Goal: Communication & Community: Share content

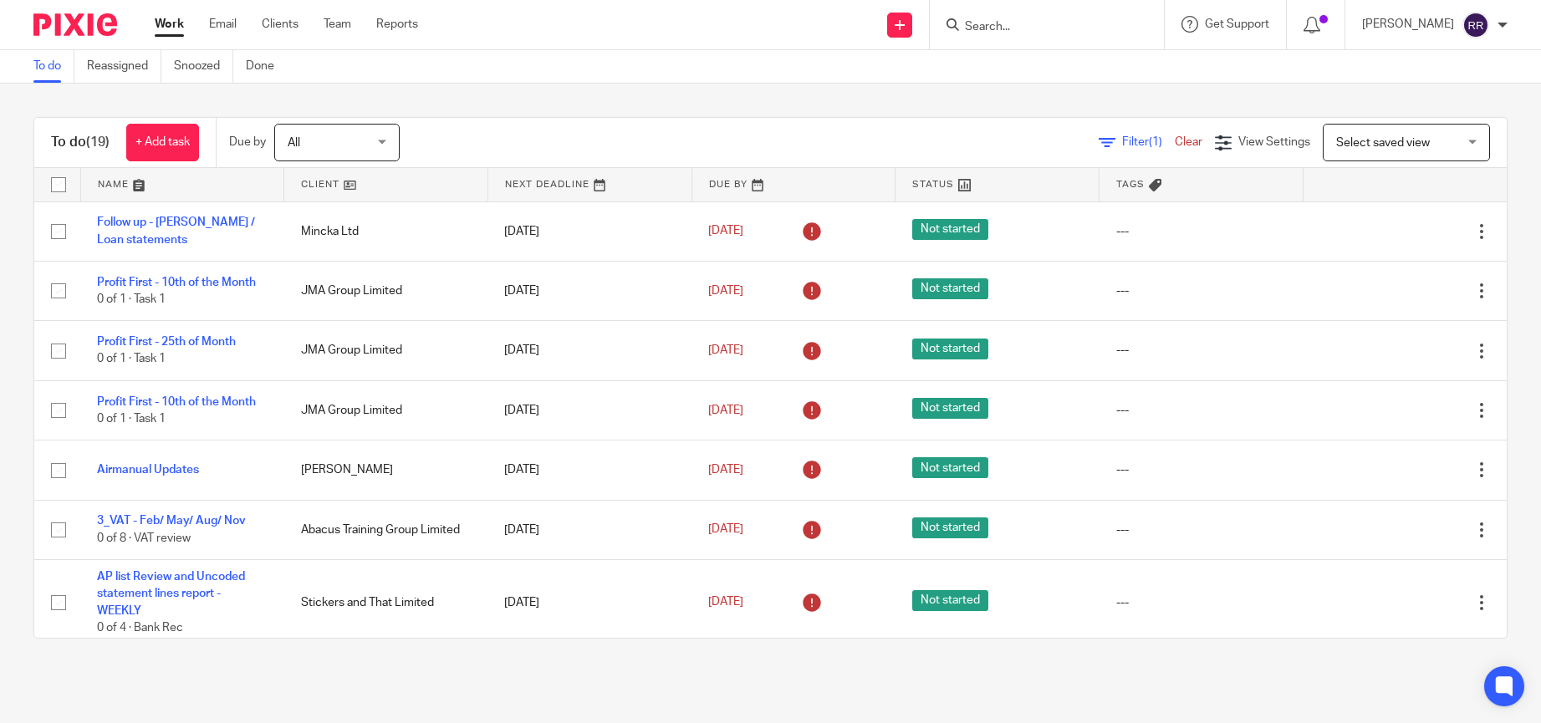
drag, startPoint x: 0, startPoint y: 0, endPoint x: 153, endPoint y: 184, distance: 239.2
click at [121, 184] on link at bounding box center [182, 184] width 203 height 33
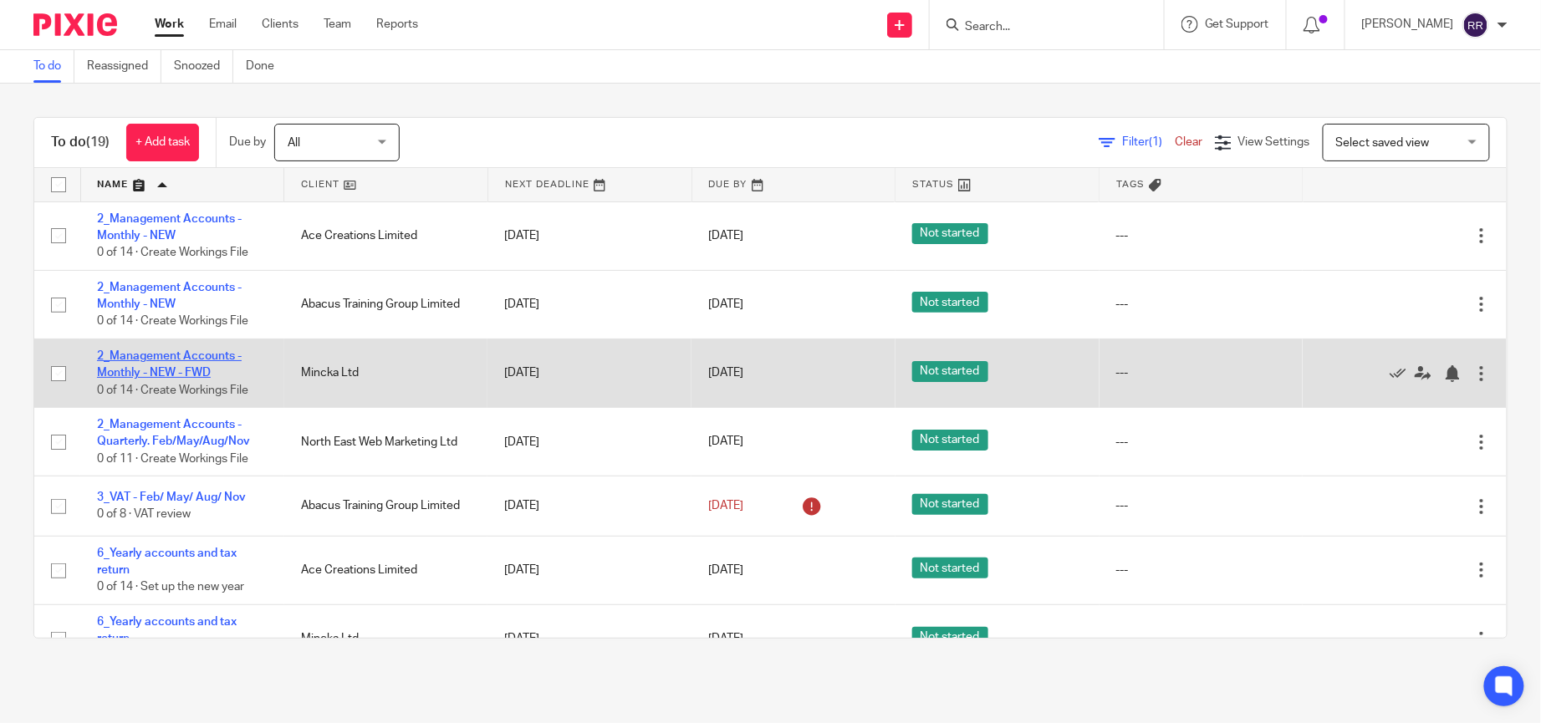
click at [201, 351] on link "2_Management Accounts - Monthly - NEW - FWD" at bounding box center [169, 364] width 145 height 28
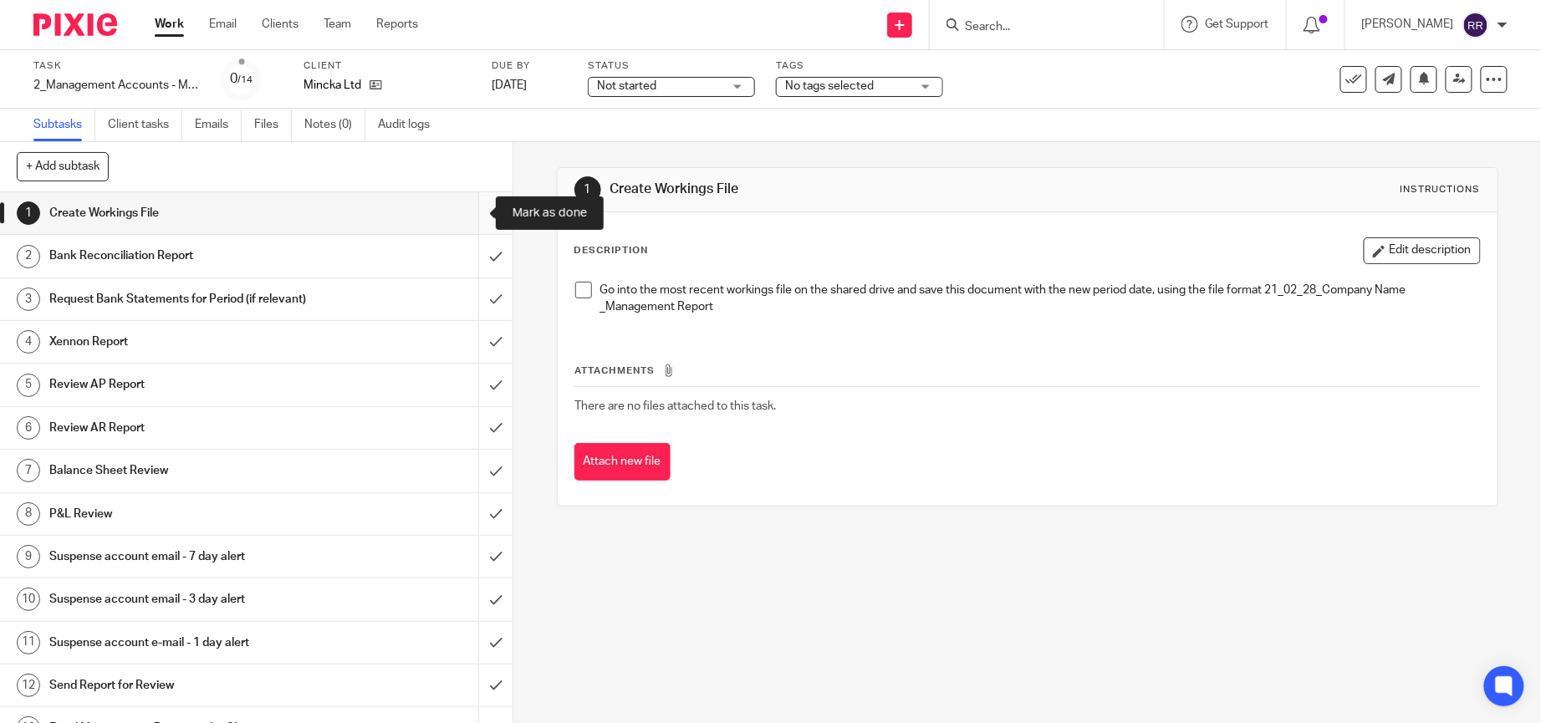
click at [480, 212] on input "submit" at bounding box center [256, 213] width 512 height 42
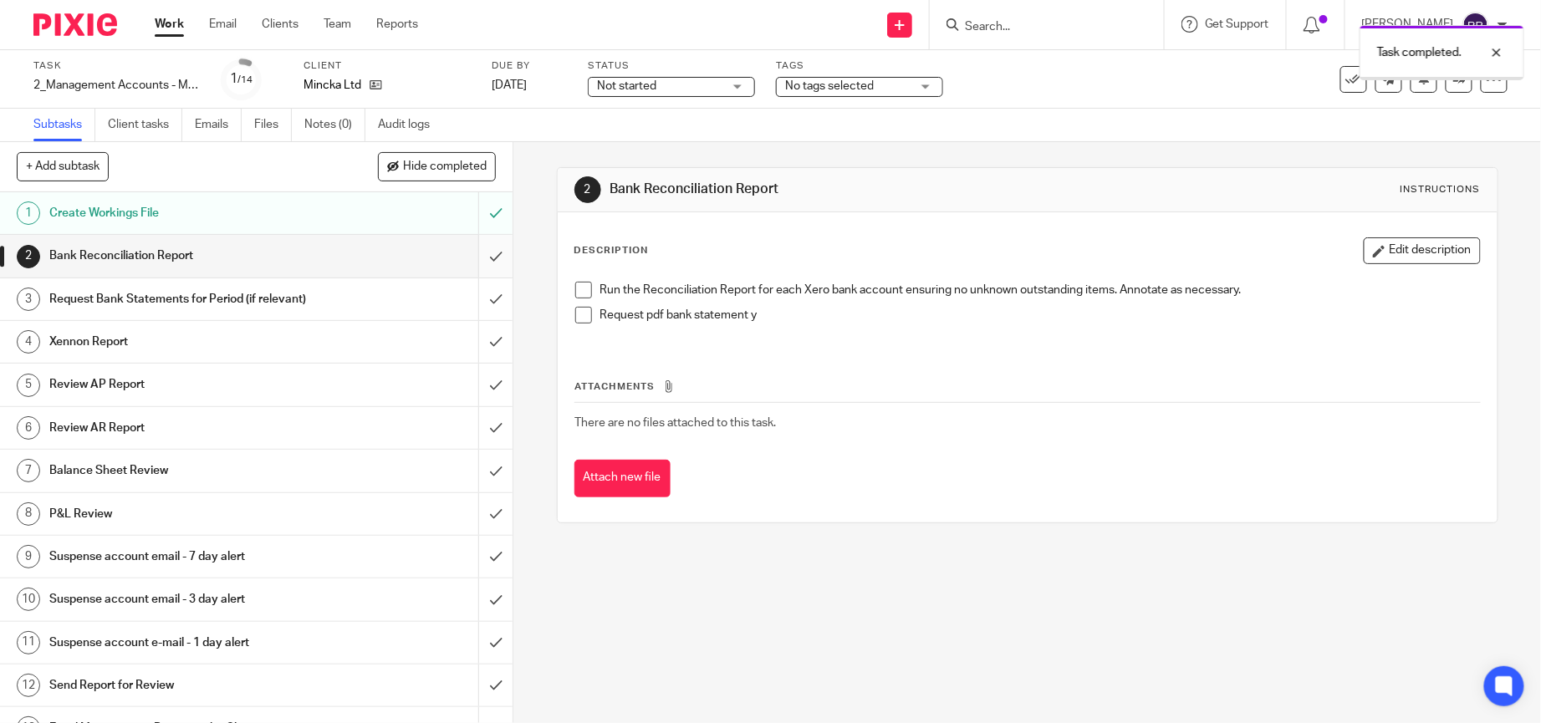
click at [476, 253] on input "submit" at bounding box center [256, 256] width 512 height 42
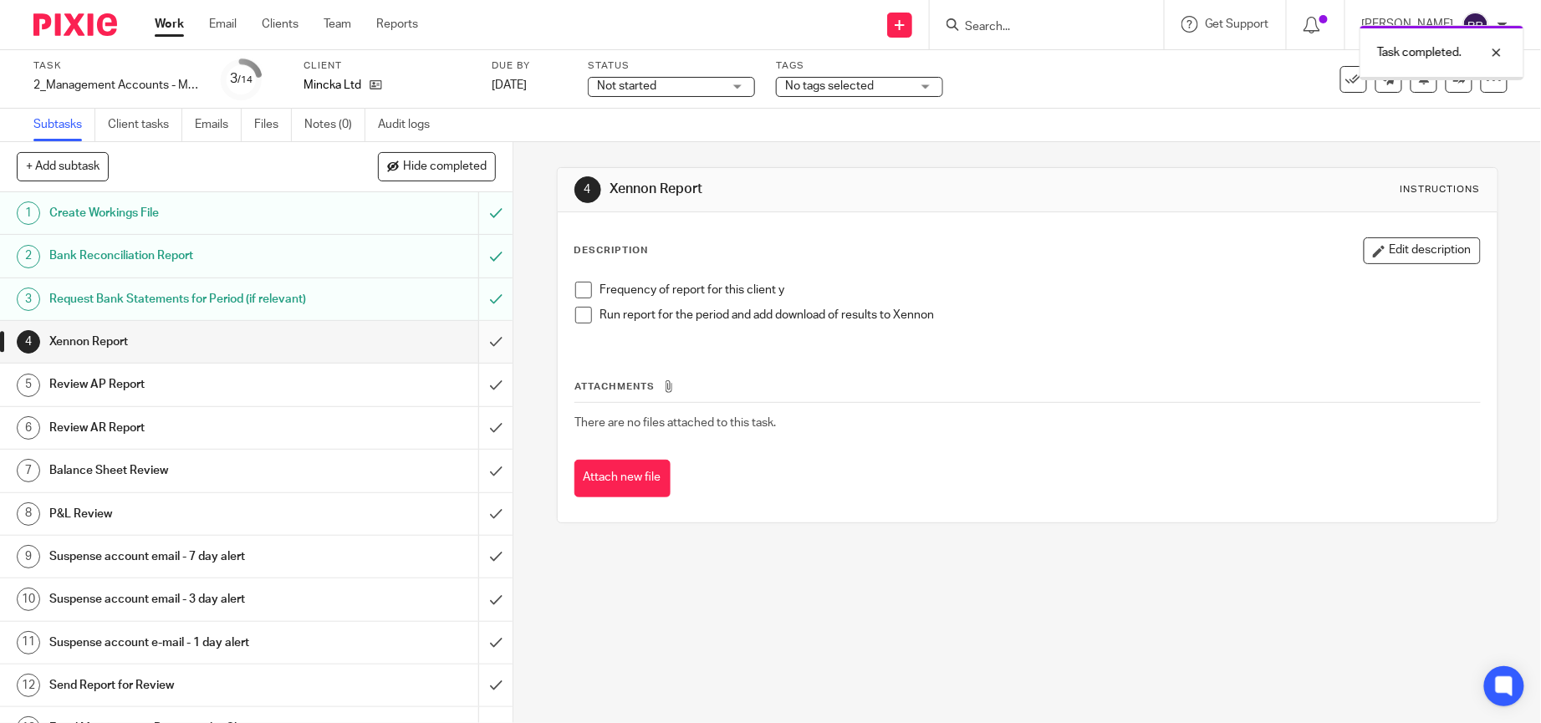
click at [467, 362] on input "submit" at bounding box center [256, 342] width 512 height 42
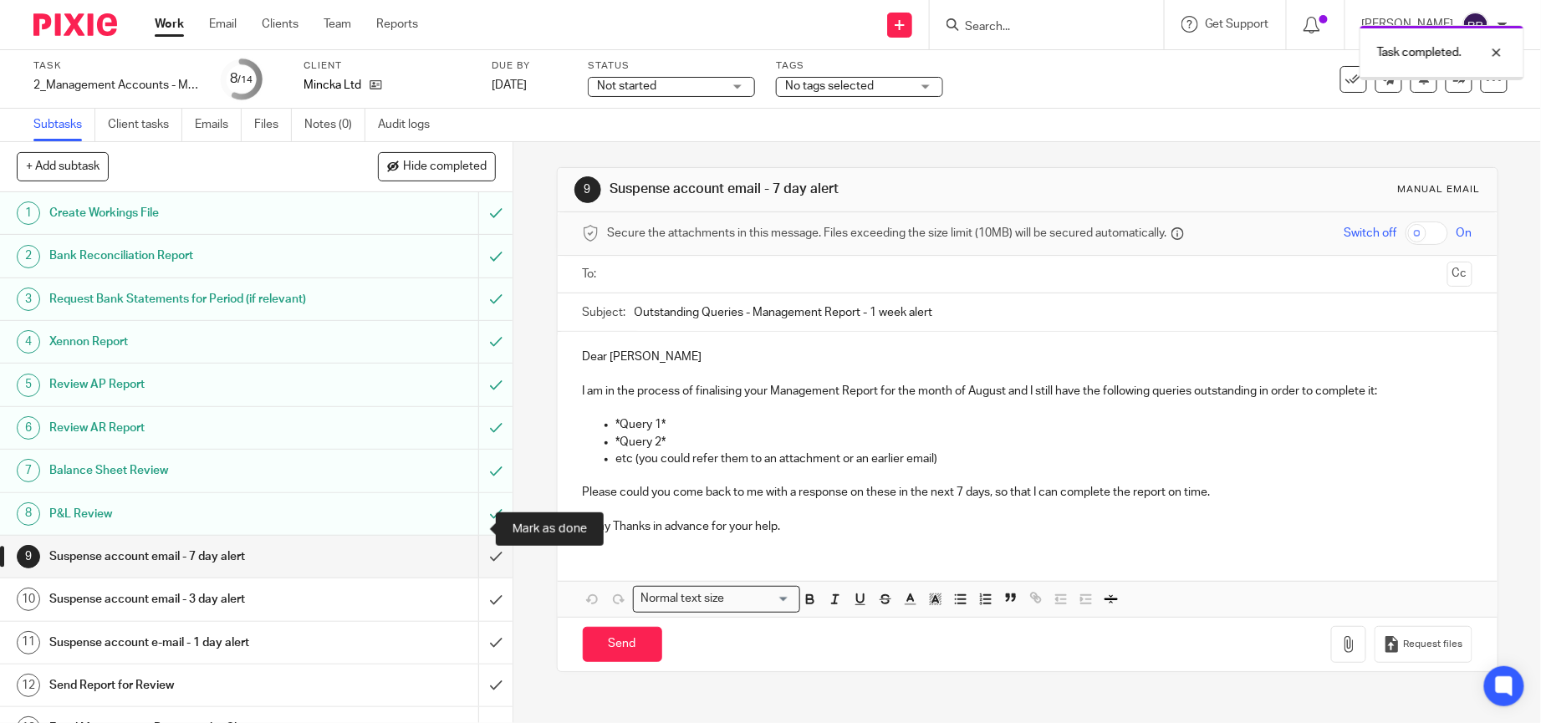
scroll to position [89, 0]
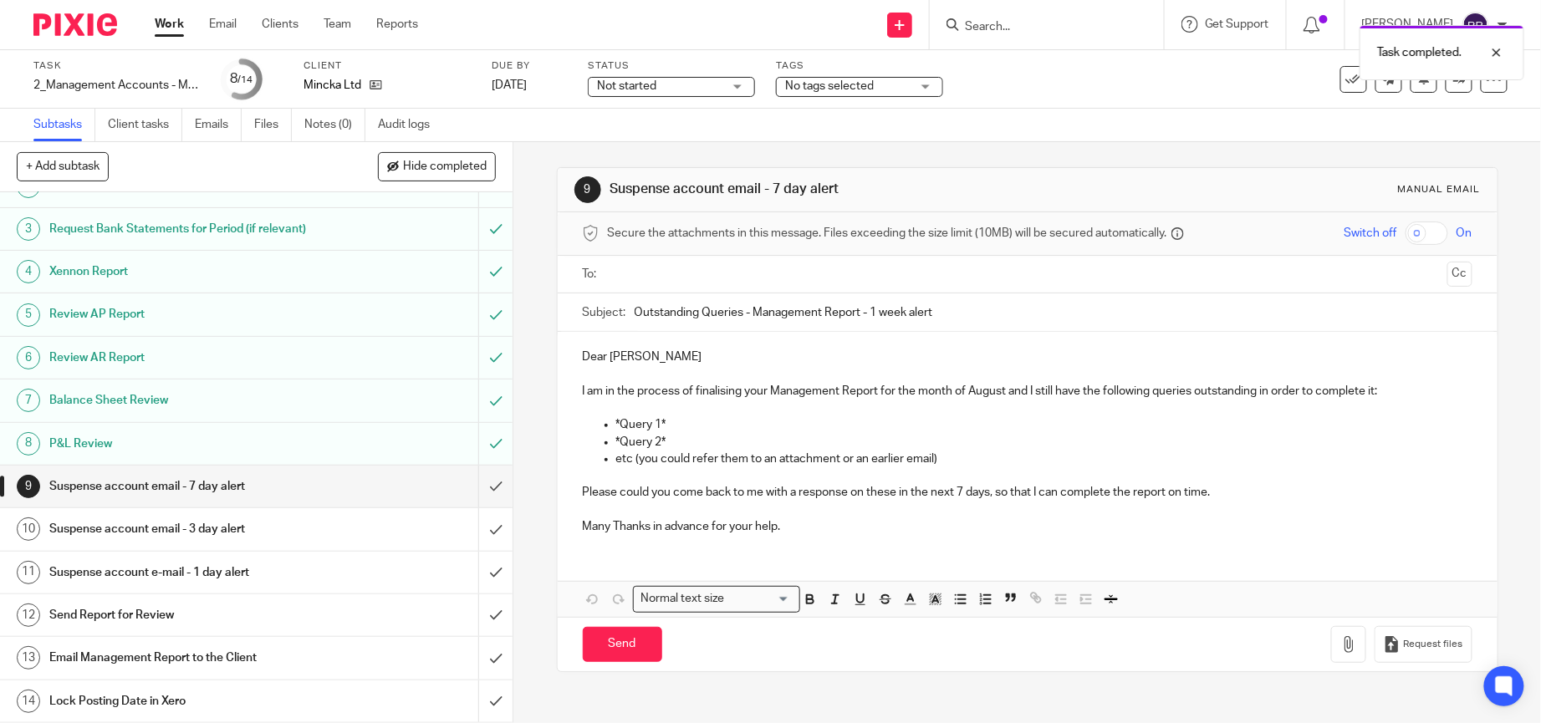
click at [273, 666] on h1 "Email Management Report to the Client" at bounding box center [186, 657] width 275 height 25
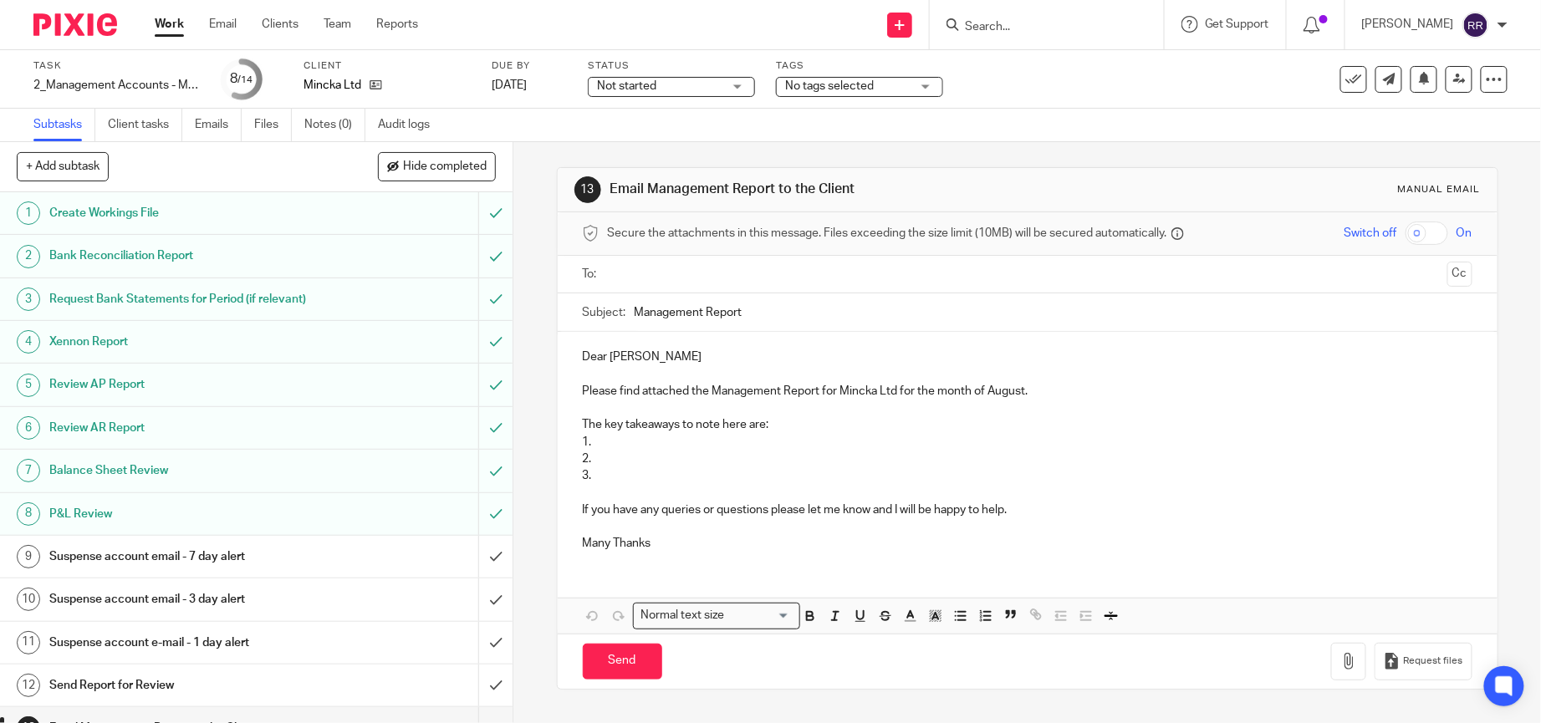
click at [757, 288] on ul at bounding box center [1028, 275] width 838 height 28
click at [757, 284] on input "text" at bounding box center [1027, 274] width 827 height 19
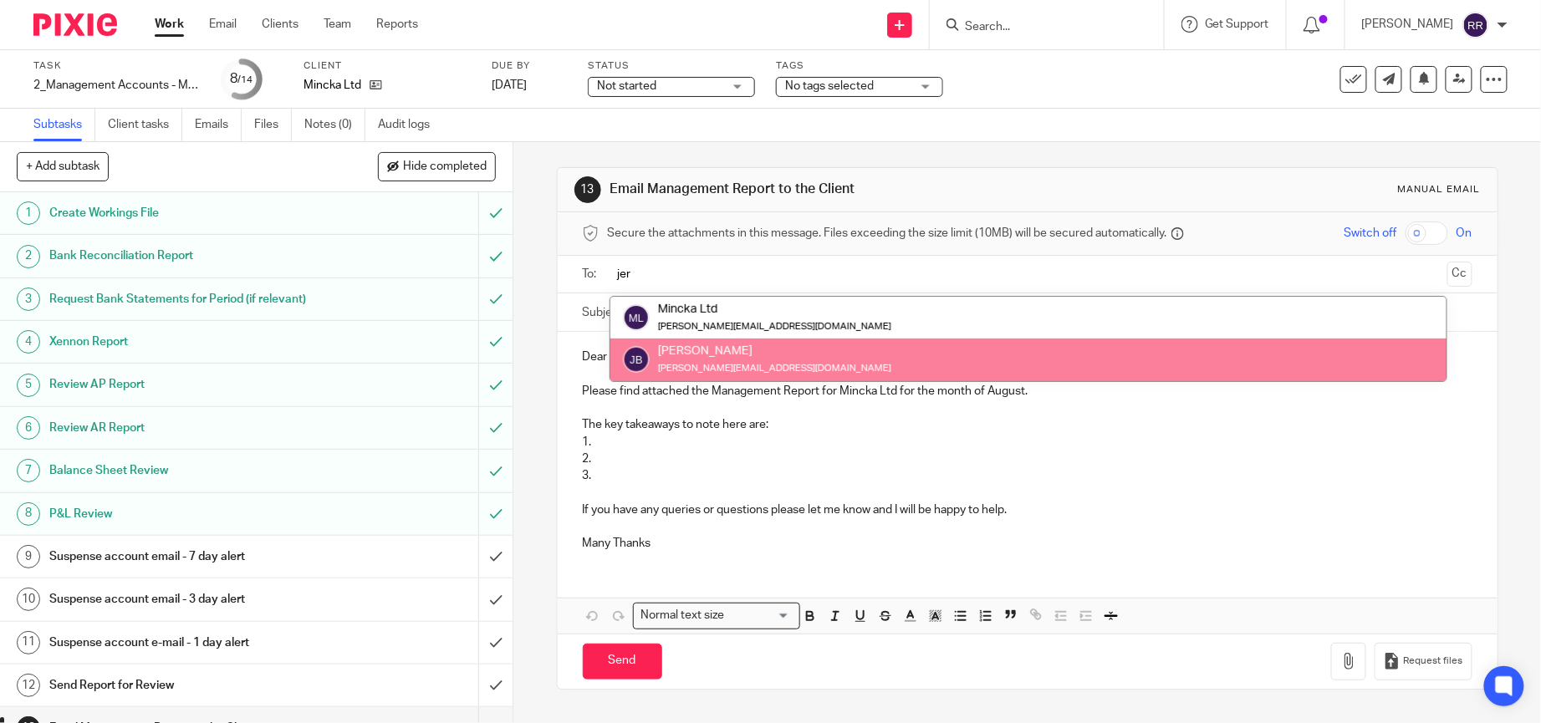
type input "jer"
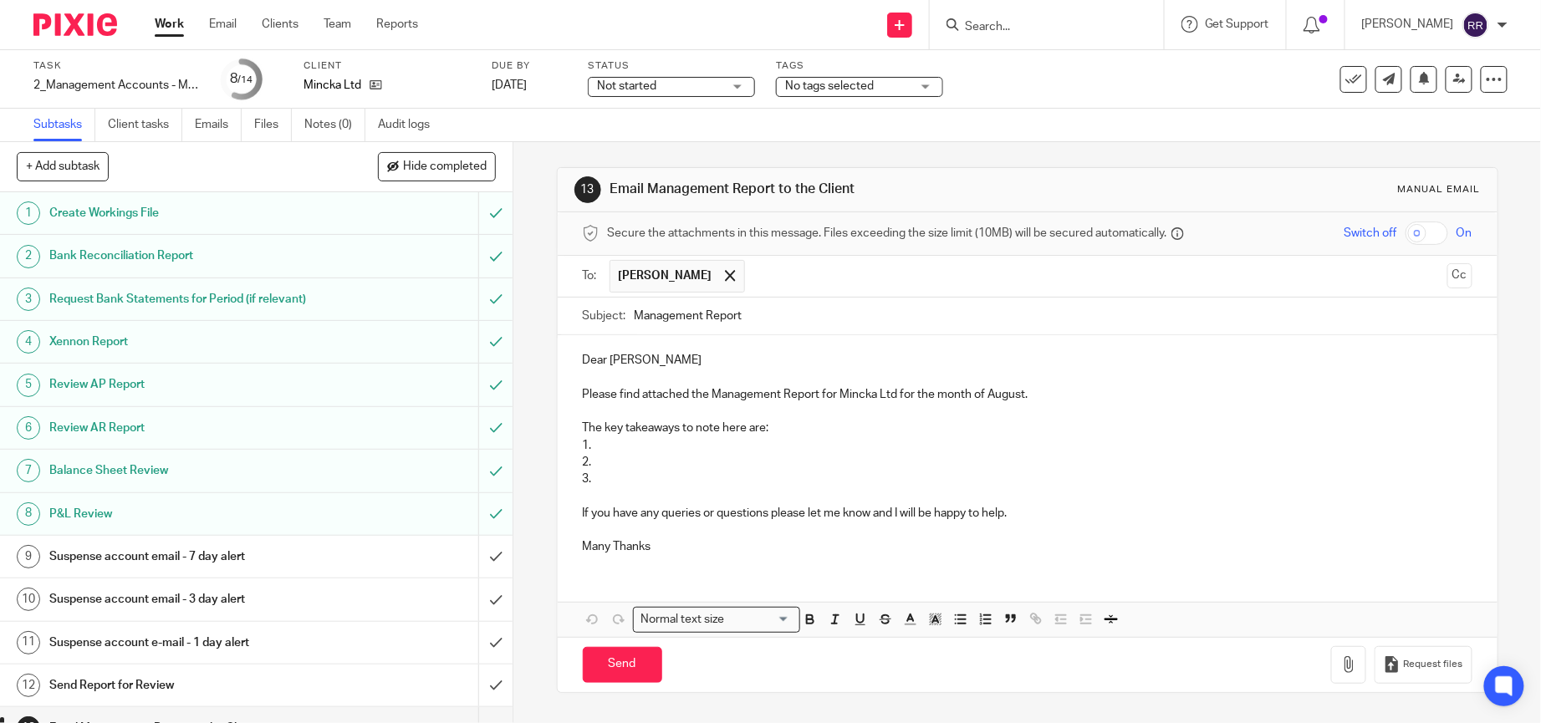
click at [714, 365] on p "Dear [PERSON_NAME]" at bounding box center [1028, 360] width 890 height 17
click at [793, 313] on input "Management Report" at bounding box center [1054, 317] width 838 height 38
paste input "Mincka Limited"
type input "Management Report_Mincka Limited"
click at [1028, 392] on p "Please find attached the Management Report for Mincka Ltd for the month of Augu…" at bounding box center [1028, 394] width 890 height 17
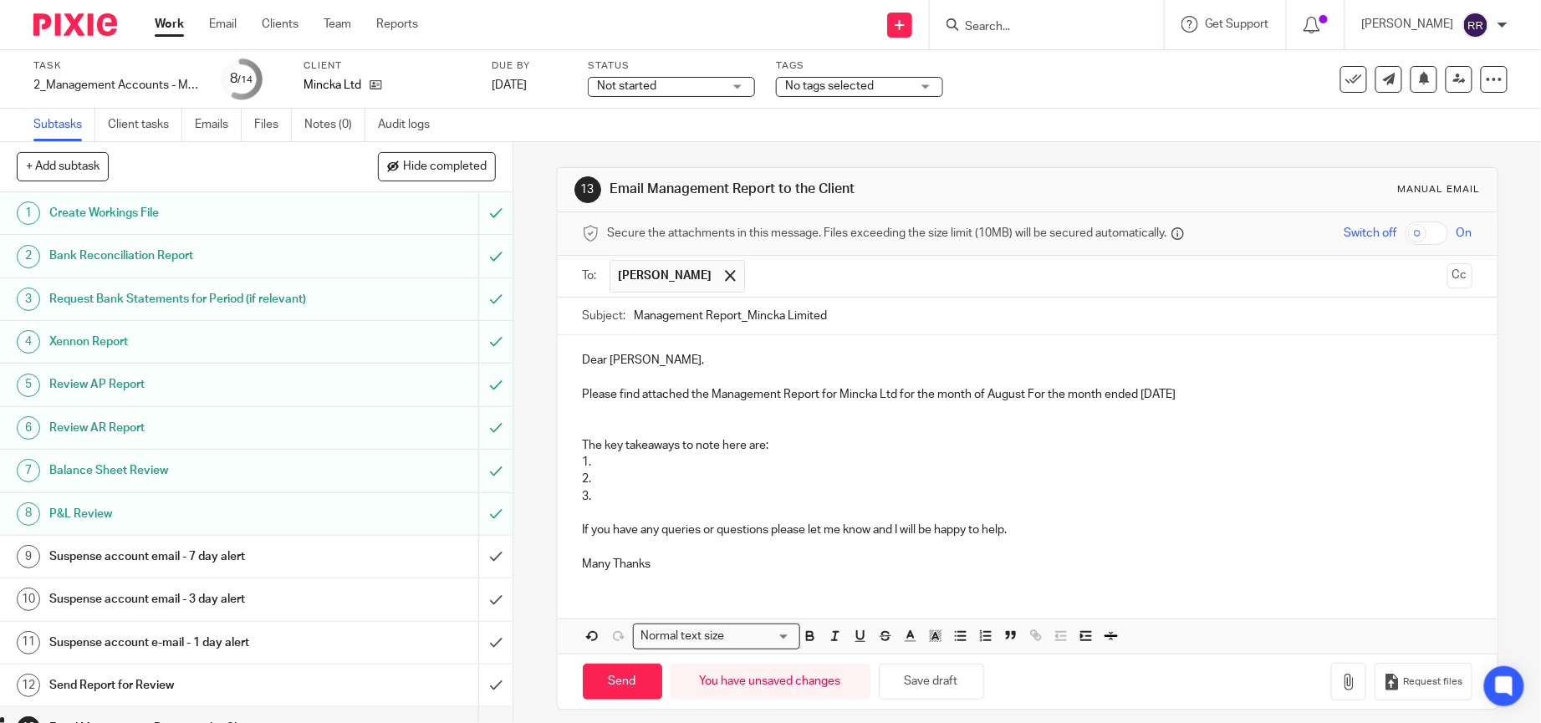
click at [983, 397] on p "Please find attached the Management Report for Mincka Ltd for the month of Augu…" at bounding box center [1028, 394] width 890 height 17
drag, startPoint x: 969, startPoint y: 395, endPoint x: 1094, endPoint y: 395, distance: 125.4
click at [1094, 395] on p "Please find attached the Management Report for Mincka Ltd for the month of Augu…" at bounding box center [1028, 394] width 890 height 17
click at [1103, 392] on p "Please find attached the Management Report for Mincka Ltd for the month ended 3…" at bounding box center [1028, 394] width 890 height 17
drag, startPoint x: 605, startPoint y: 466, endPoint x: 573, endPoint y: 445, distance: 38.5
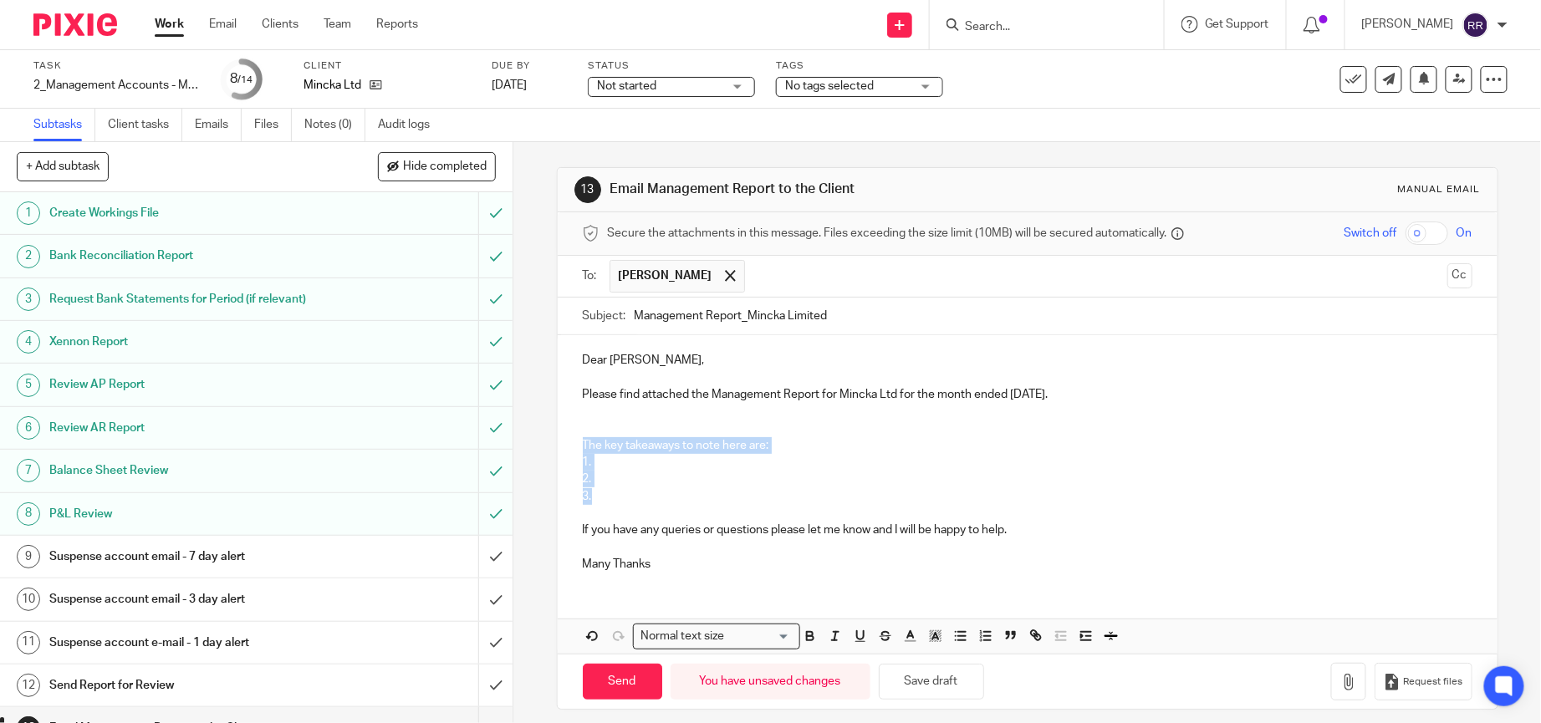
click at [573, 445] on div "Dear Jerome, Please find attached the Management Report for Mincka Ltd for the …" at bounding box center [1028, 459] width 940 height 249
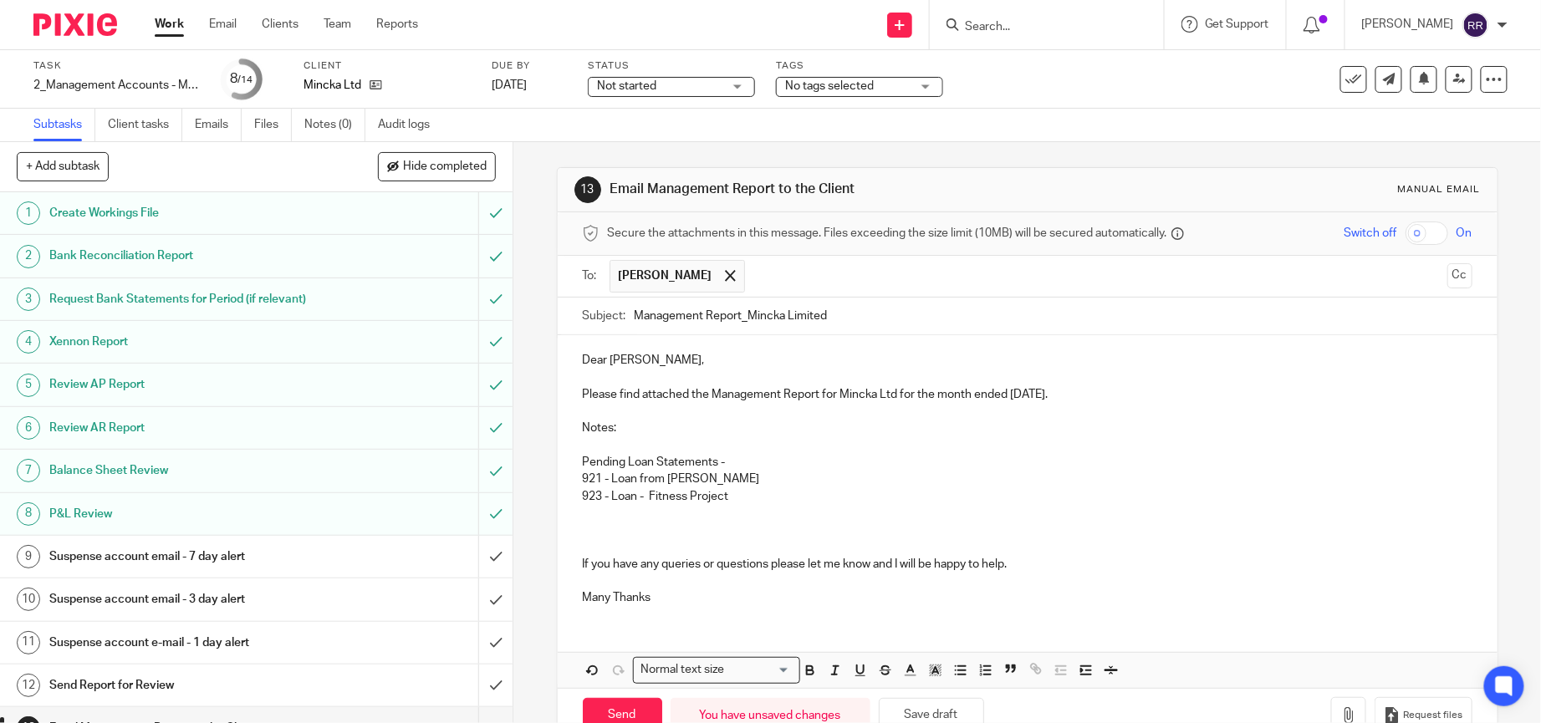
click at [755, 462] on p "Pending Loan Statements -" at bounding box center [1028, 462] width 890 height 17
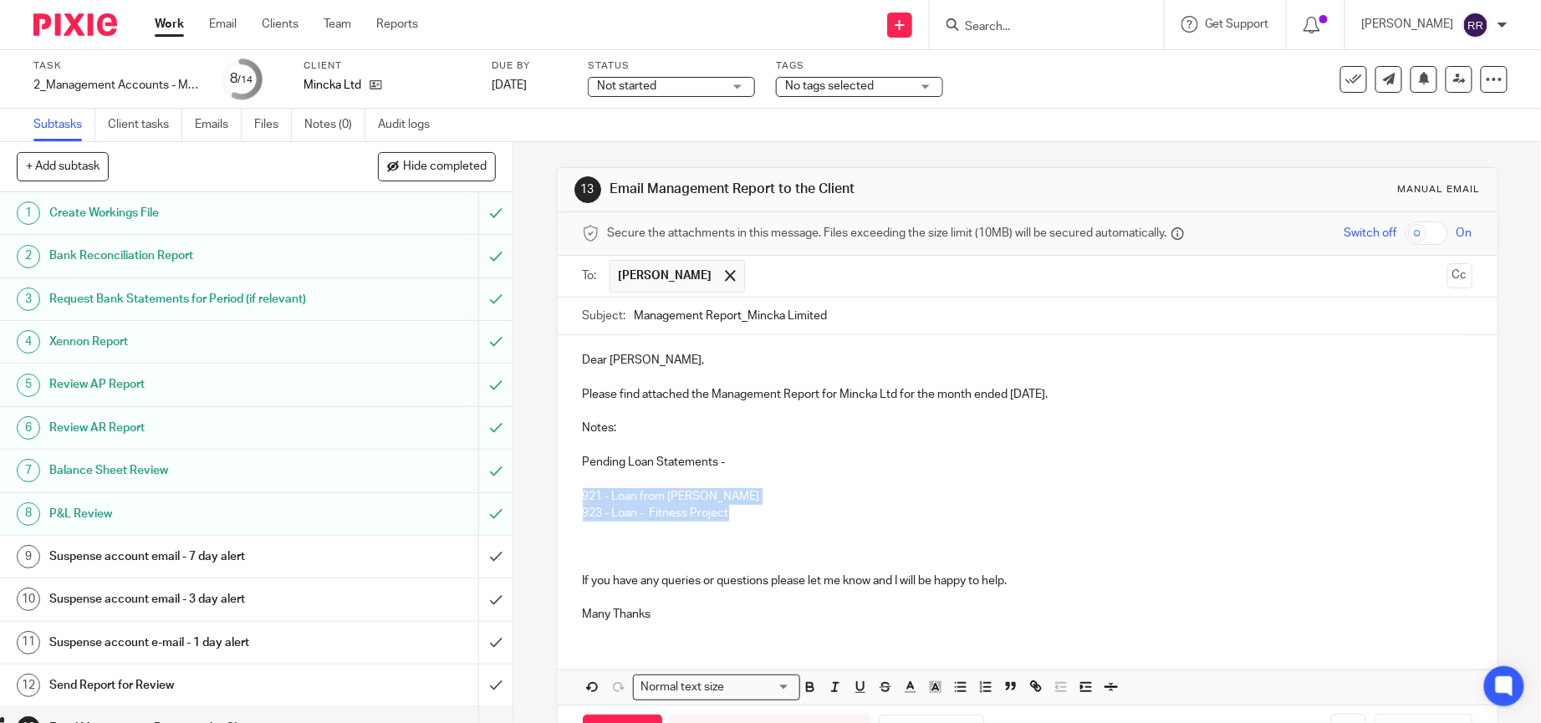
drag, startPoint x: 742, startPoint y: 517, endPoint x: 575, endPoint y: 500, distance: 168.0
click at [575, 500] on div "Dear Jerome, Please find attached the Management Report for Mincka Ltd for the …" at bounding box center [1028, 485] width 940 height 300
click at [807, 687] on icon "button" at bounding box center [810, 685] width 6 height 4
click at [756, 462] on p "Pending Loan Statements -" at bounding box center [1028, 462] width 890 height 17
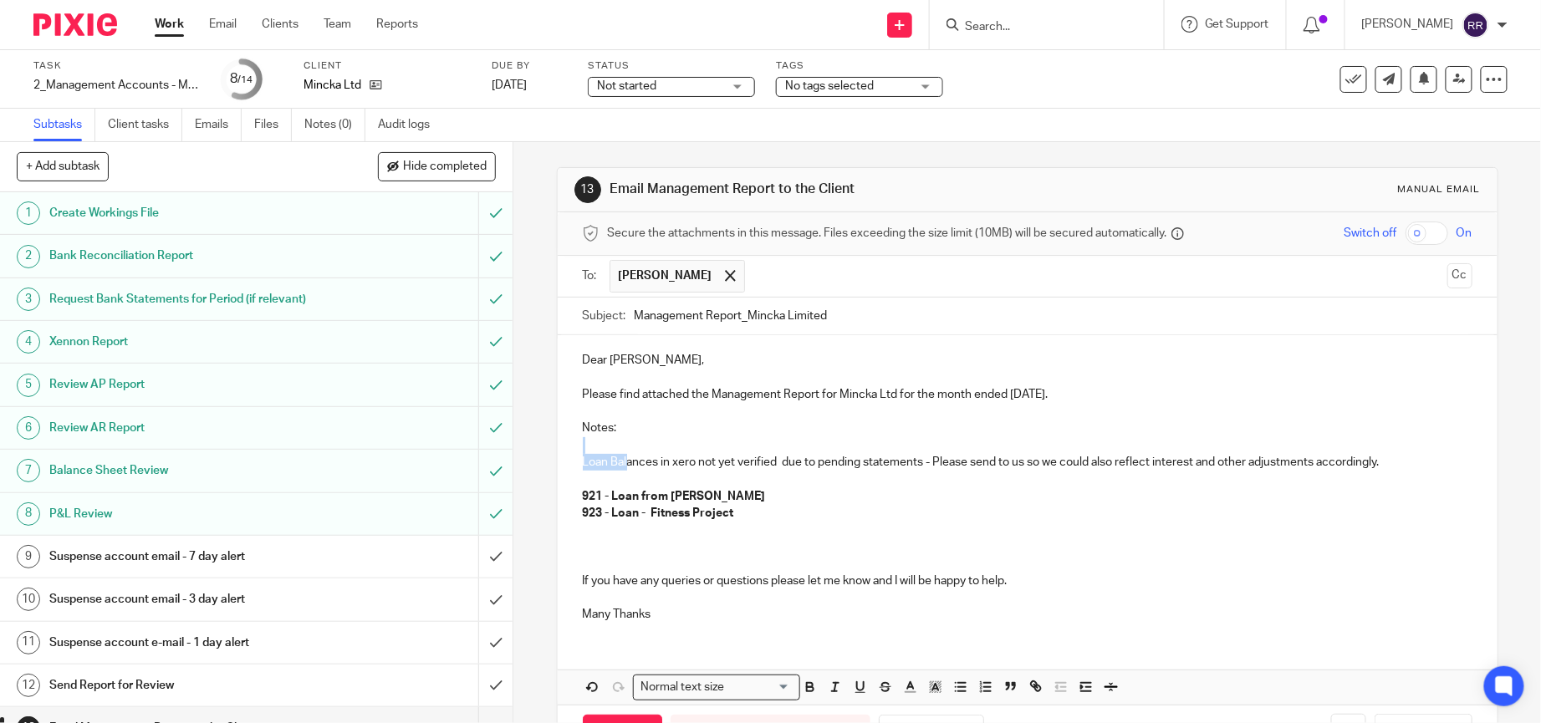
drag, startPoint x: 1390, startPoint y: 451, endPoint x: 845, endPoint y: 502, distance: 547.4
click at [623, 460] on div "Dear Jerome, Please find attached the Management Report for Mincka Ltd for the …" at bounding box center [1028, 485] width 940 height 300
click at [1012, 509] on p "923 - Loan - Fitness Project" at bounding box center [1028, 513] width 890 height 17
click at [955, 460] on p "Loan Balances in xero not yet verified due to pending statements - Please send …" at bounding box center [1028, 462] width 890 height 17
click at [0, 0] on span "– please send them" at bounding box center [0, 0] width 0 height 0
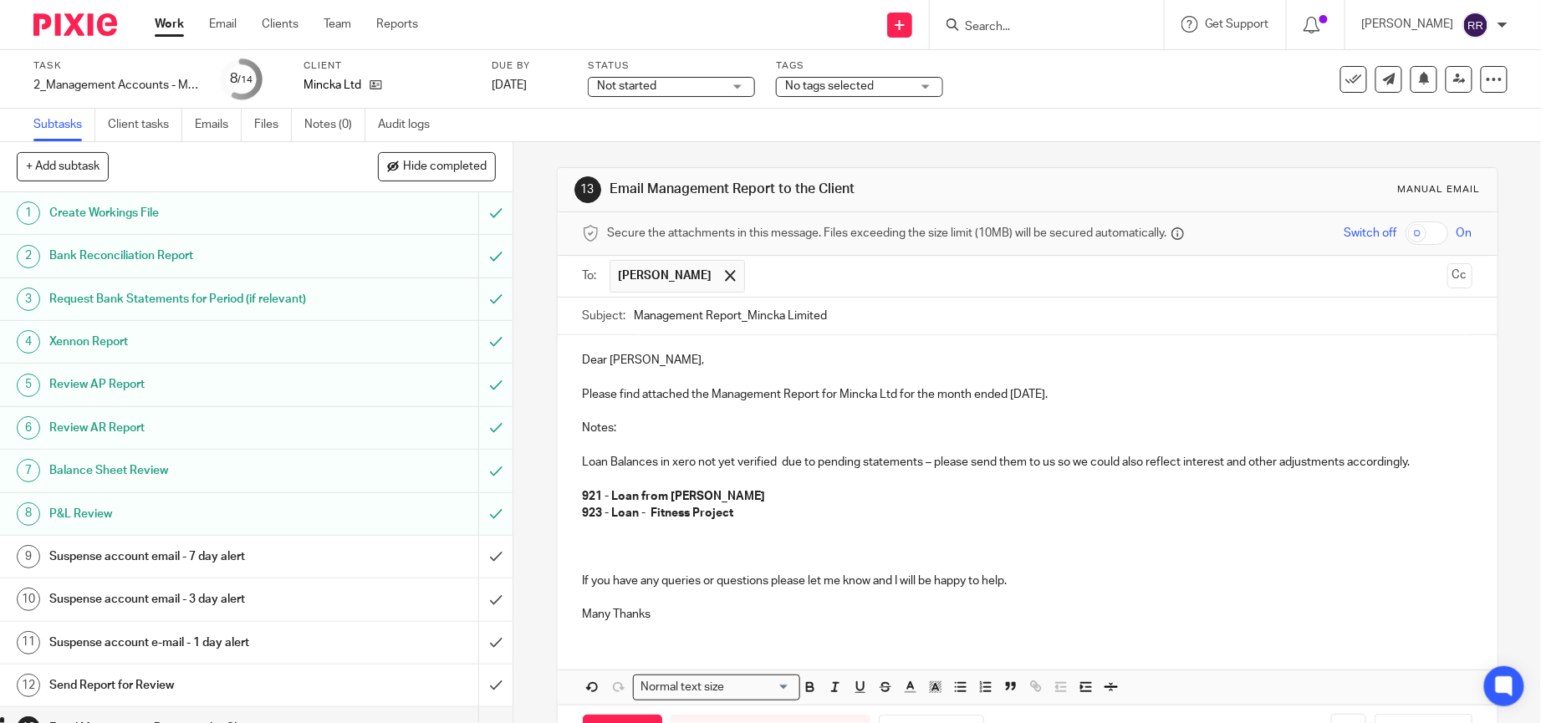
click at [1431, 480] on p at bounding box center [1028, 479] width 890 height 17
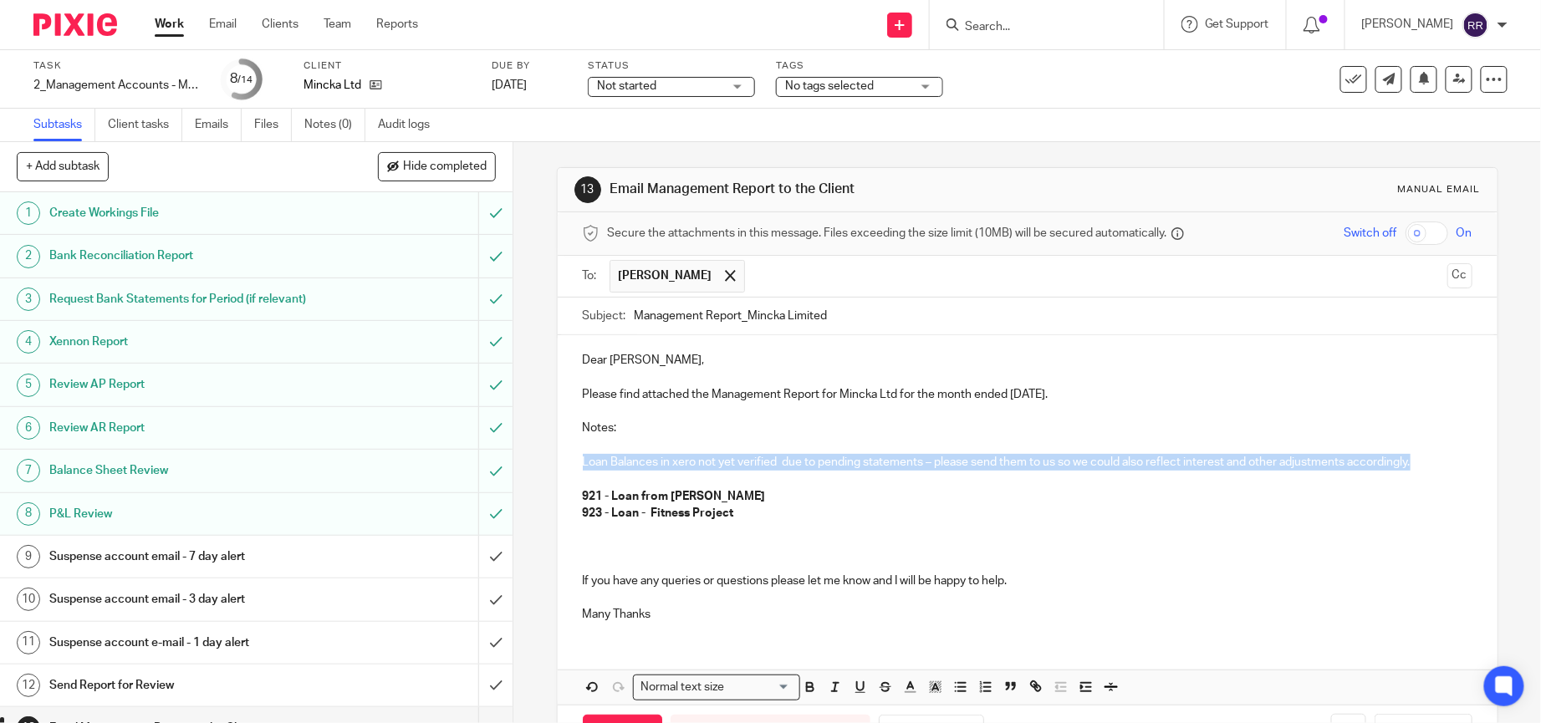
drag, startPoint x: 1412, startPoint y: 462, endPoint x: 573, endPoint y: 463, distance: 838.5
click at [583, 463] on p "Loan Balances in xero not yet verified due to pending statements – please send …" at bounding box center [1028, 462] width 890 height 17
copy p "Loan Balances in xero not yet verified due to pending statements – please send …"
click at [1231, 436] on p "Notes:" at bounding box center [1028, 428] width 890 height 17
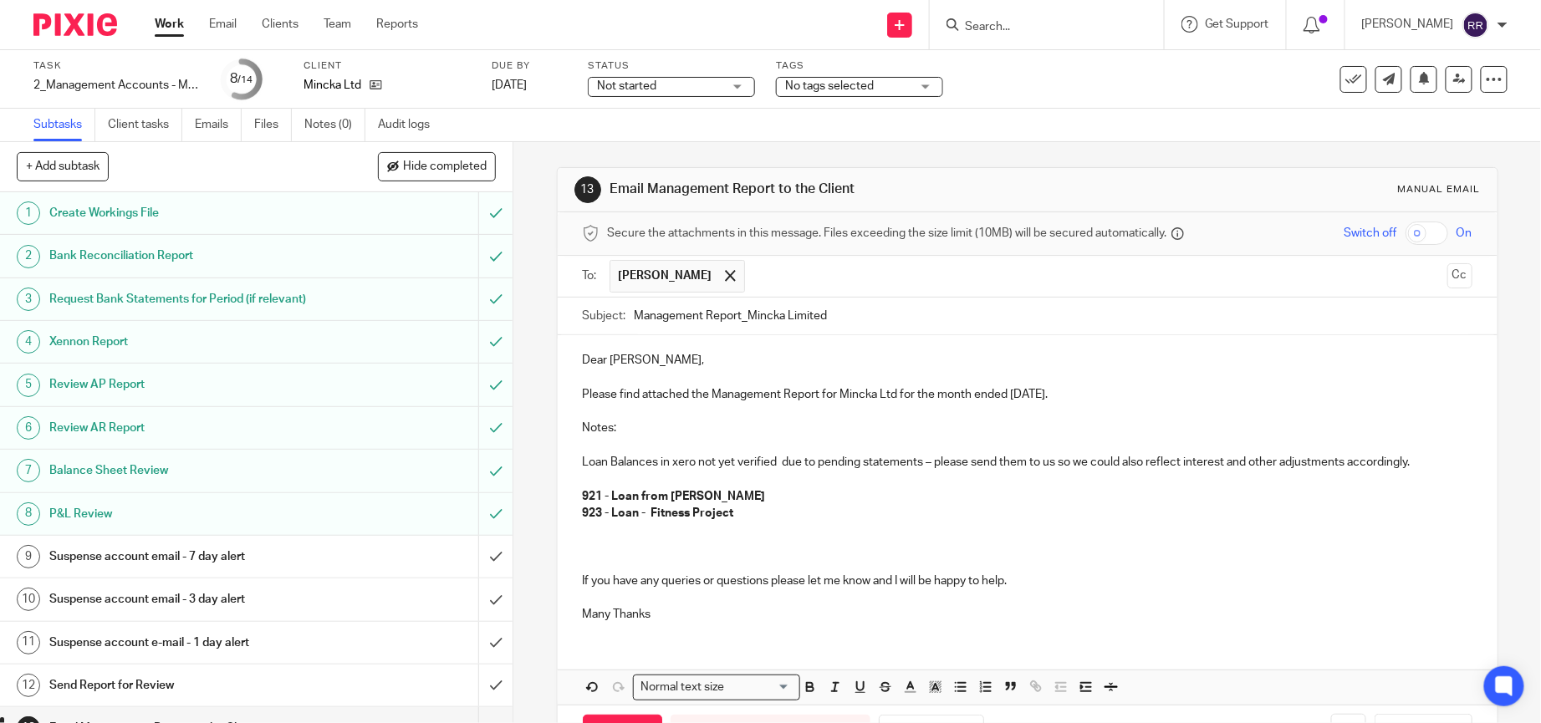
click at [573, 461] on div "Dear Jerome, Please find attached the Management Report for Mincka Ltd for the …" at bounding box center [1028, 485] width 940 height 300
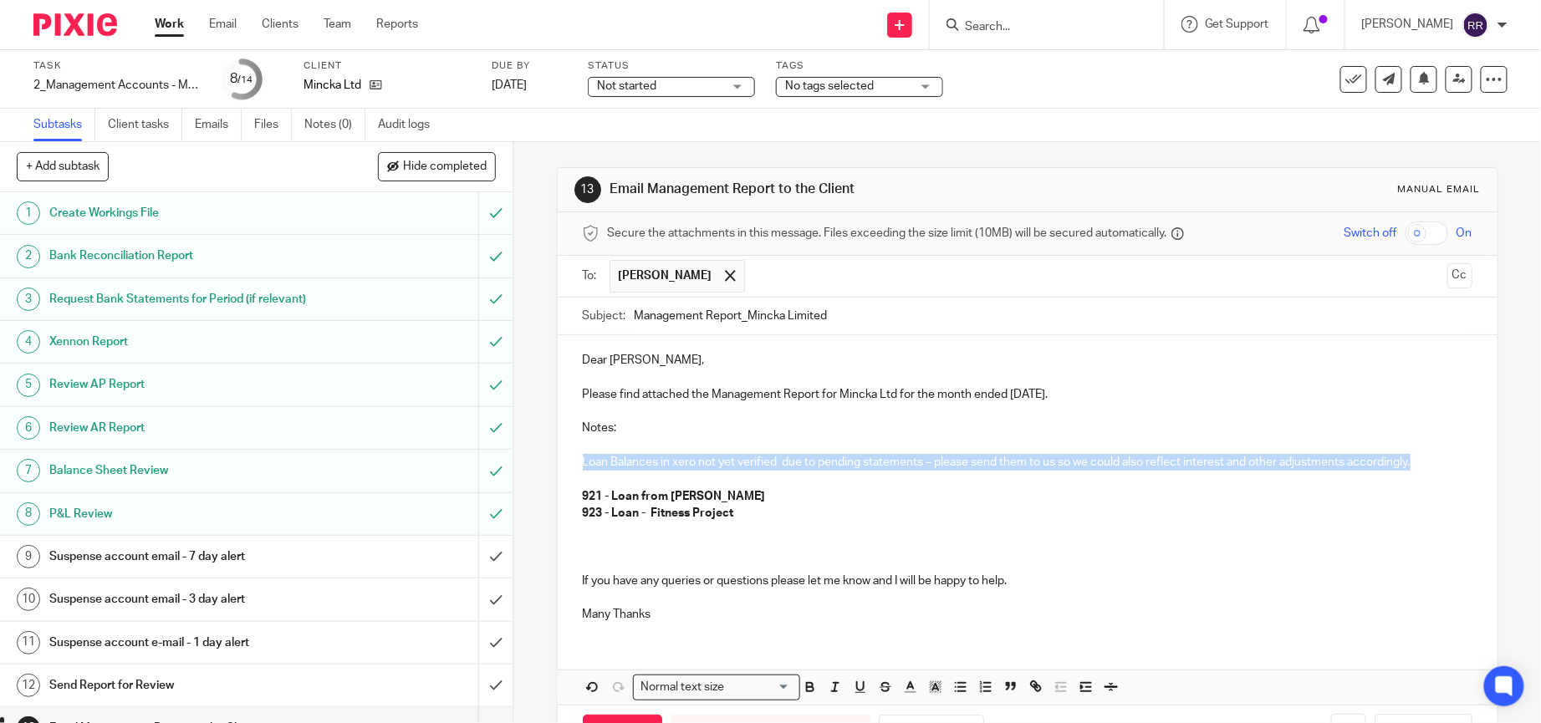
drag, startPoint x: 575, startPoint y: 461, endPoint x: 1375, endPoint y: 456, distance: 800.1
click at [1419, 456] on p "Loan Balances in xero not yet verified due to pending statements – please send …" at bounding box center [1028, 462] width 890 height 17
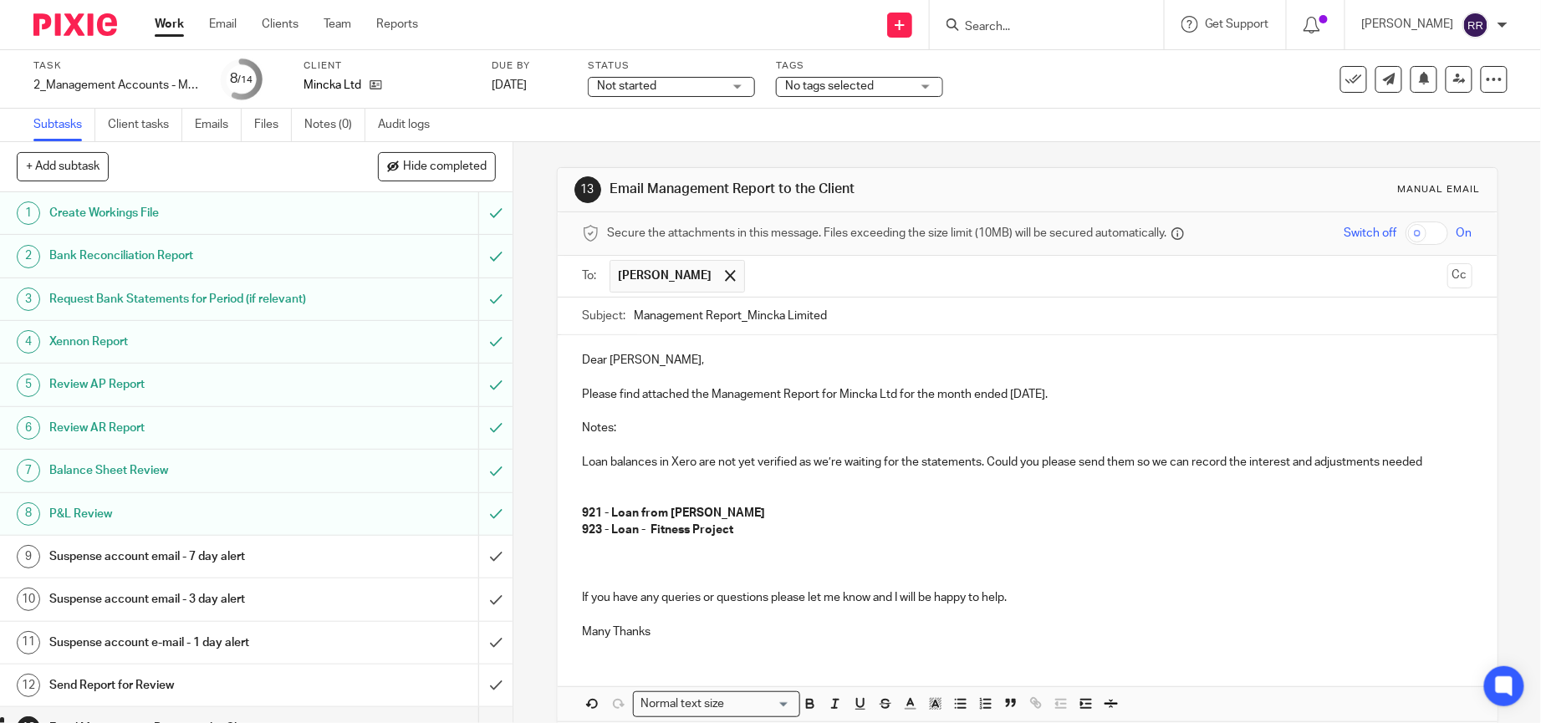
click at [1423, 460] on p "Loan balances in Xero are not yet verified as we’re waiting for the statements.…" at bounding box center [1028, 462] width 890 height 17
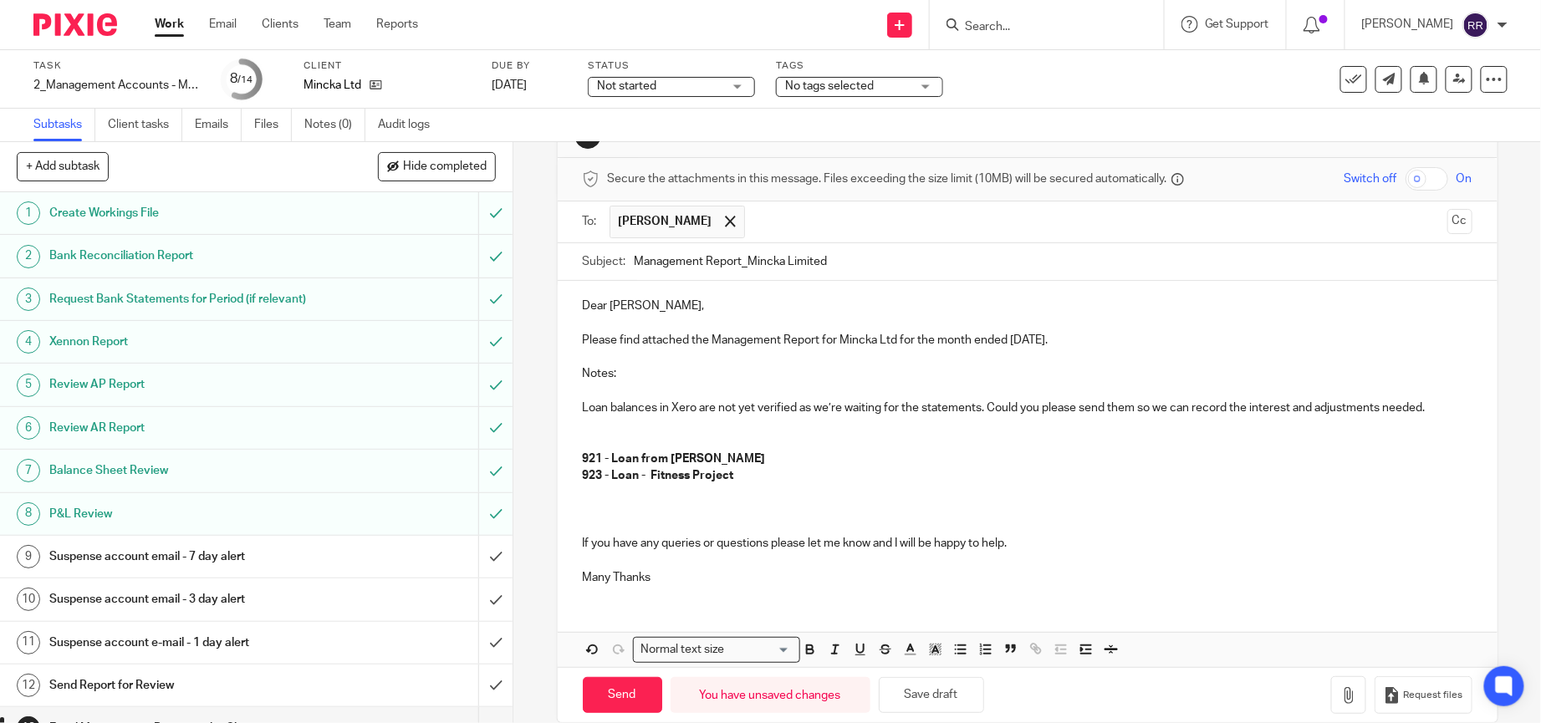
scroll to position [83, 0]
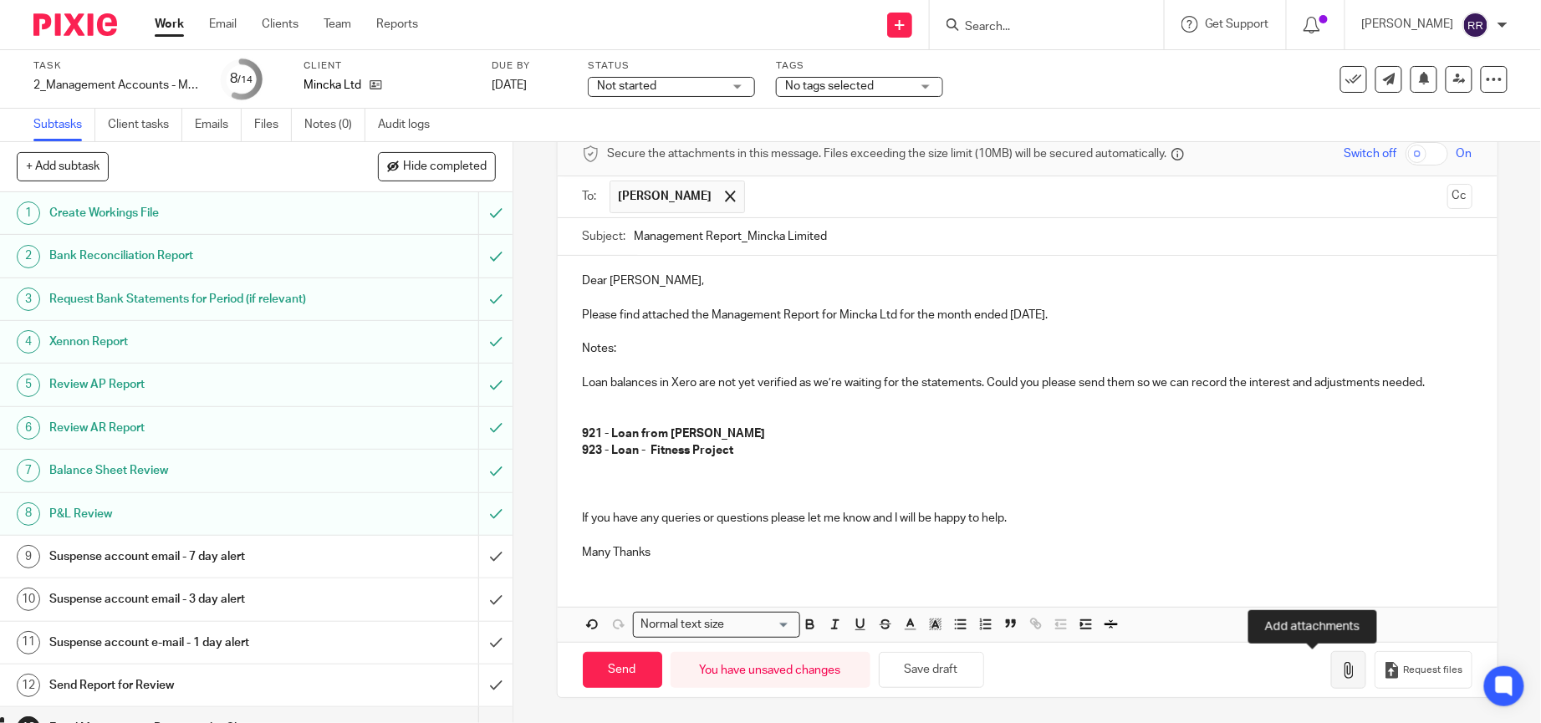
click at [1340, 665] on icon "button" at bounding box center [1348, 670] width 17 height 17
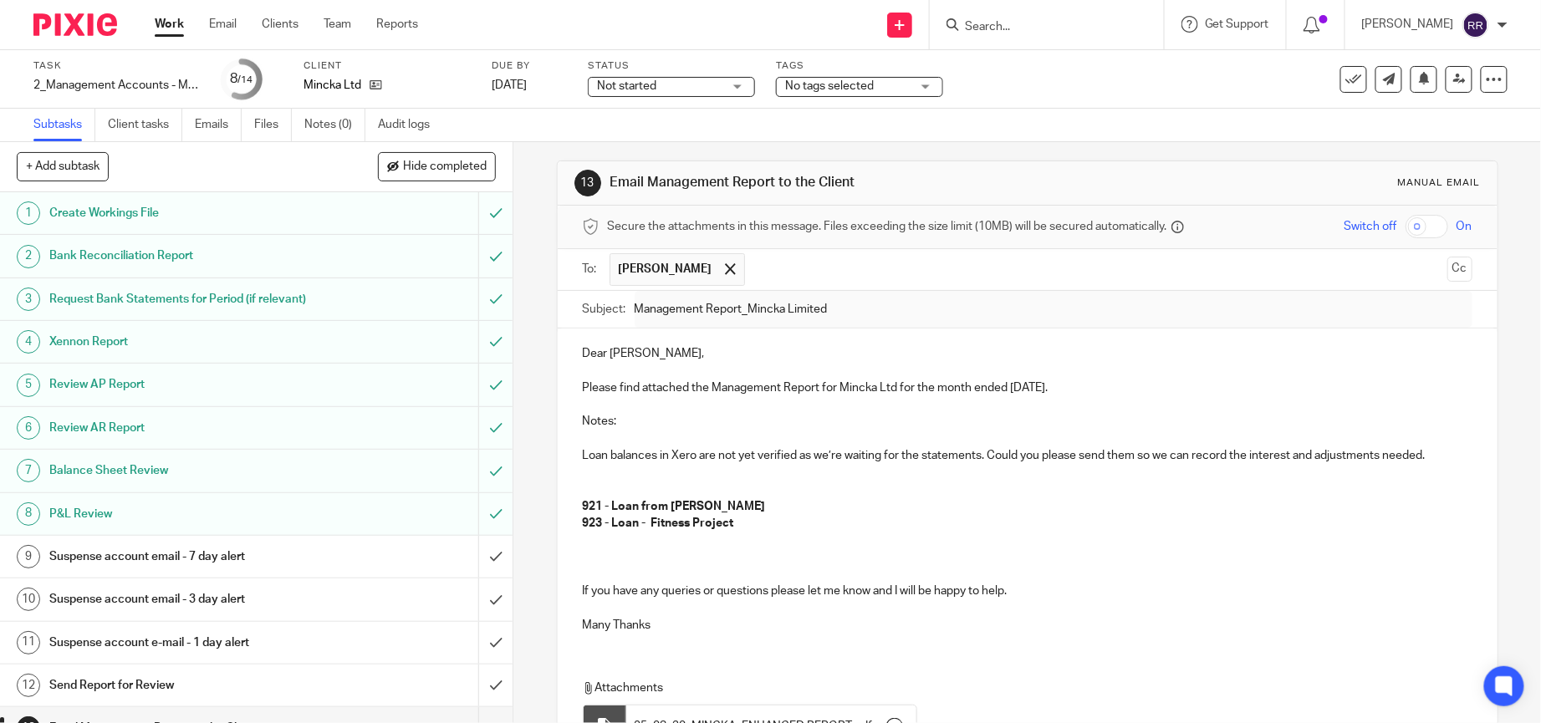
scroll to position [0, 0]
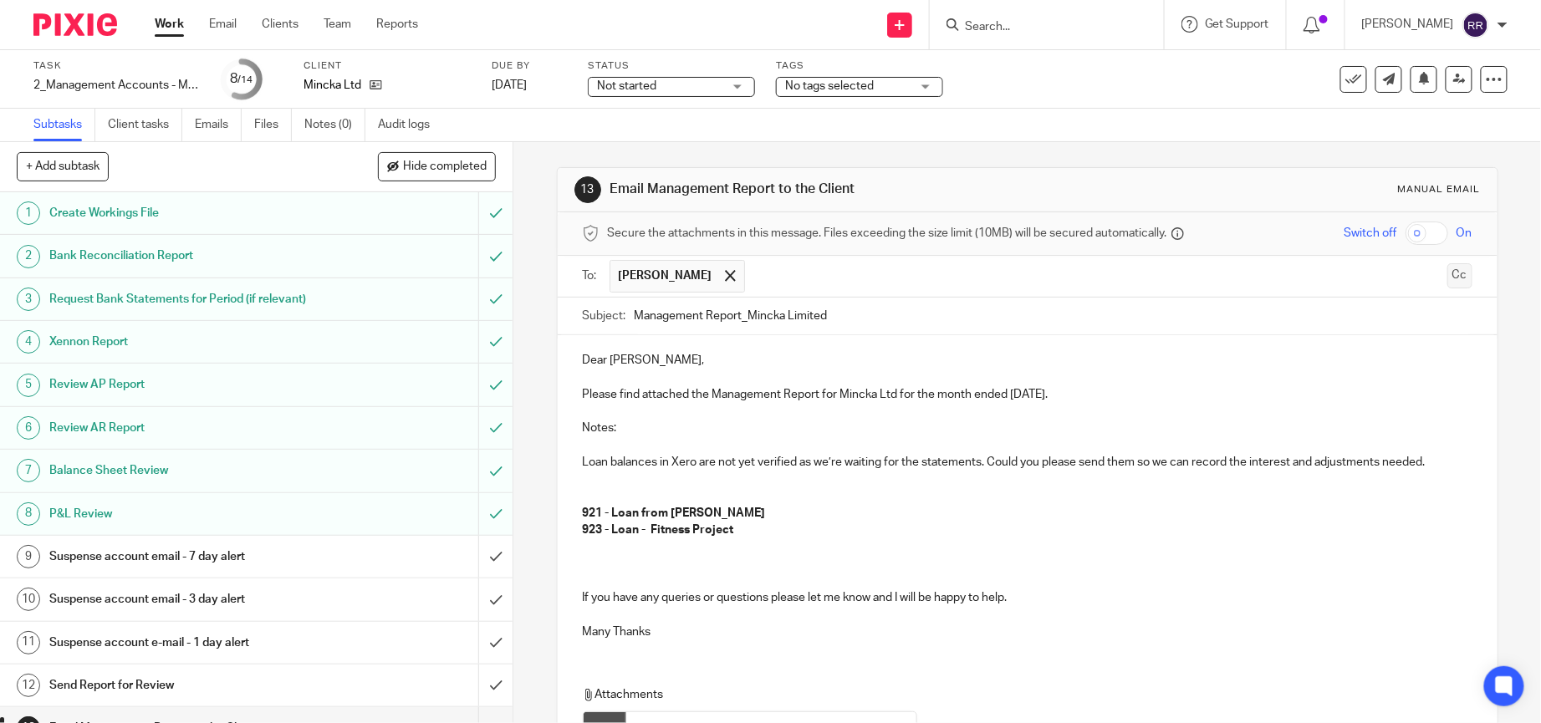
click at [1447, 271] on button "Cc" at bounding box center [1459, 275] width 25 height 25
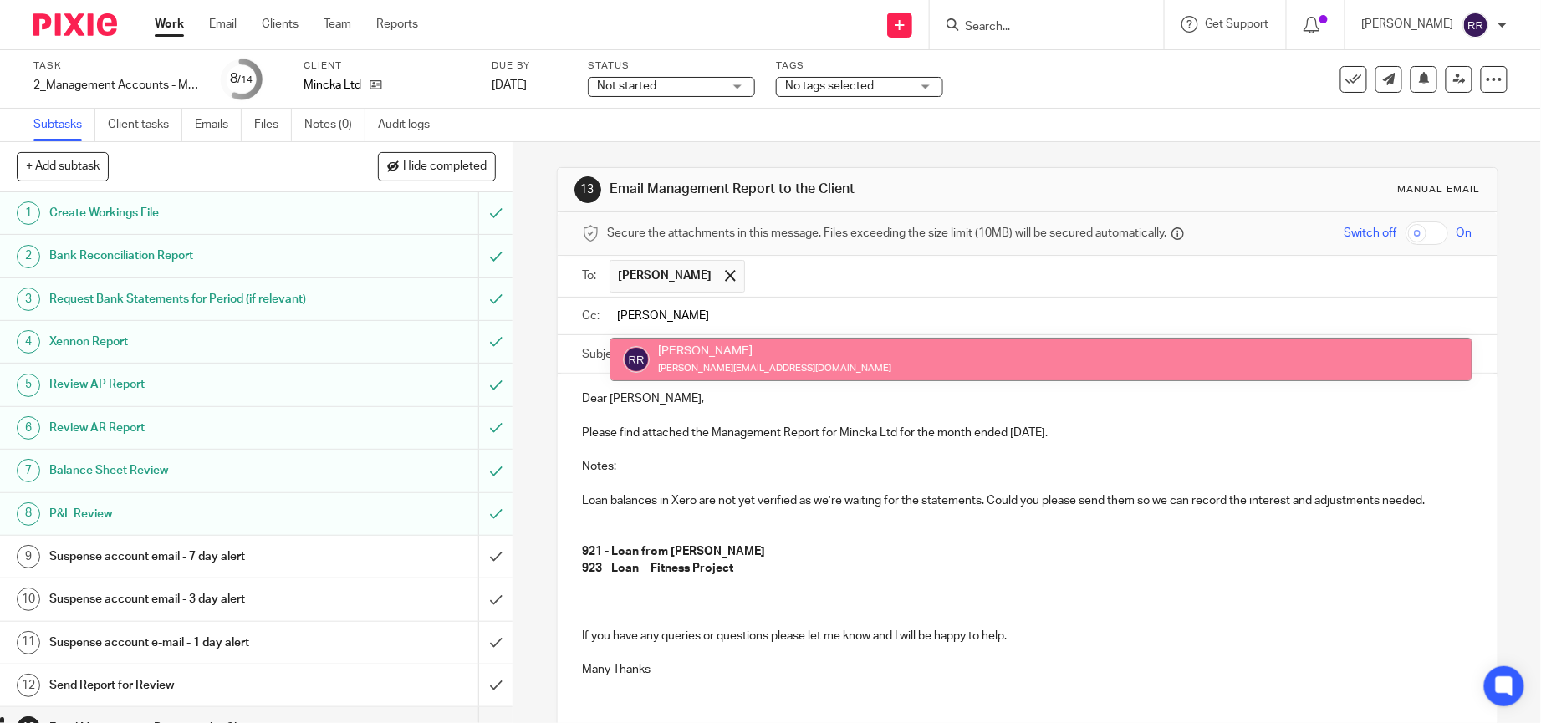
type input "ronn"
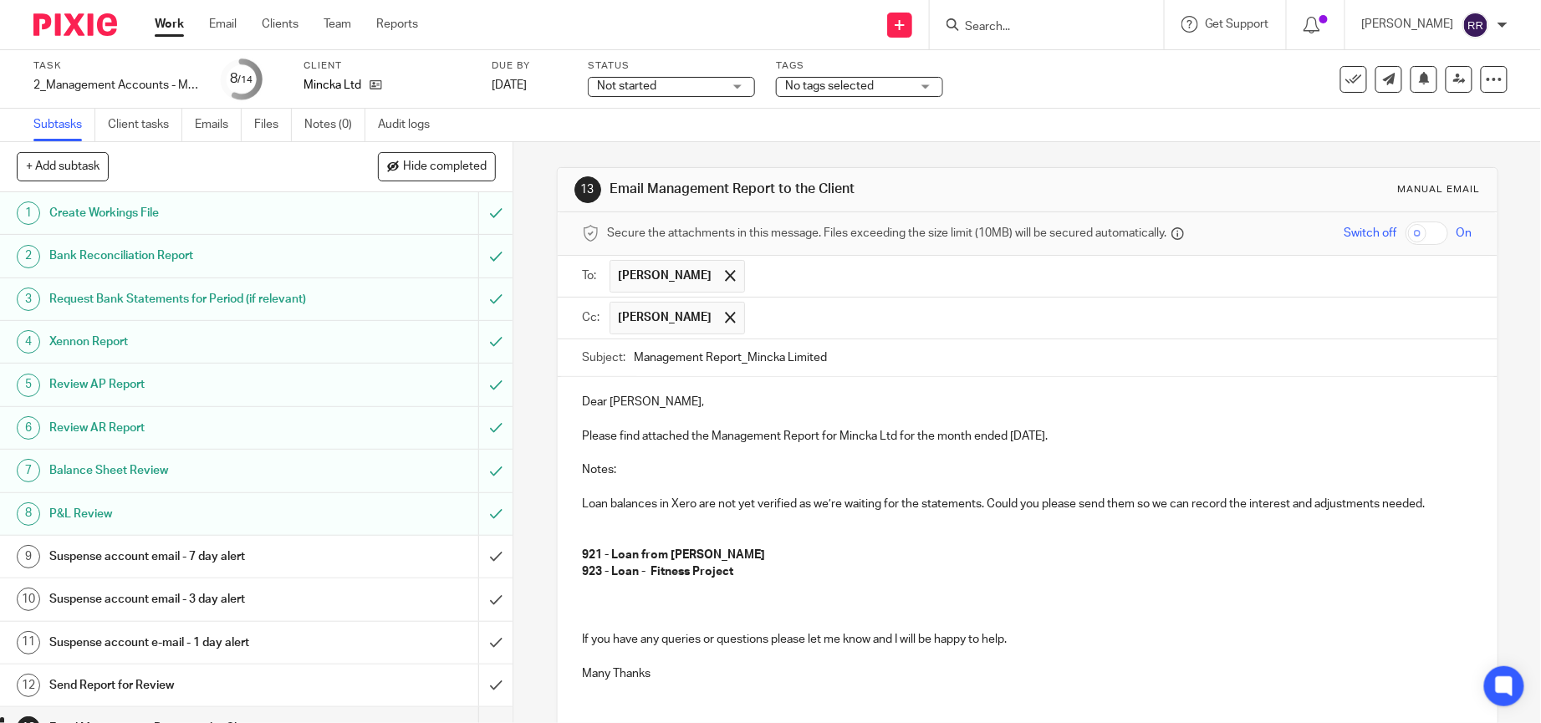
drag, startPoint x: 1022, startPoint y: 438, endPoint x: 1088, endPoint y: 435, distance: 66.1
click at [1090, 436] on p "Please find attached the Management Report for Mincka Ltd for the month ended 3…" at bounding box center [1028, 436] width 890 height 17
copy p "August 2025."
click at [813, 321] on input "text" at bounding box center [1109, 318] width 712 height 33
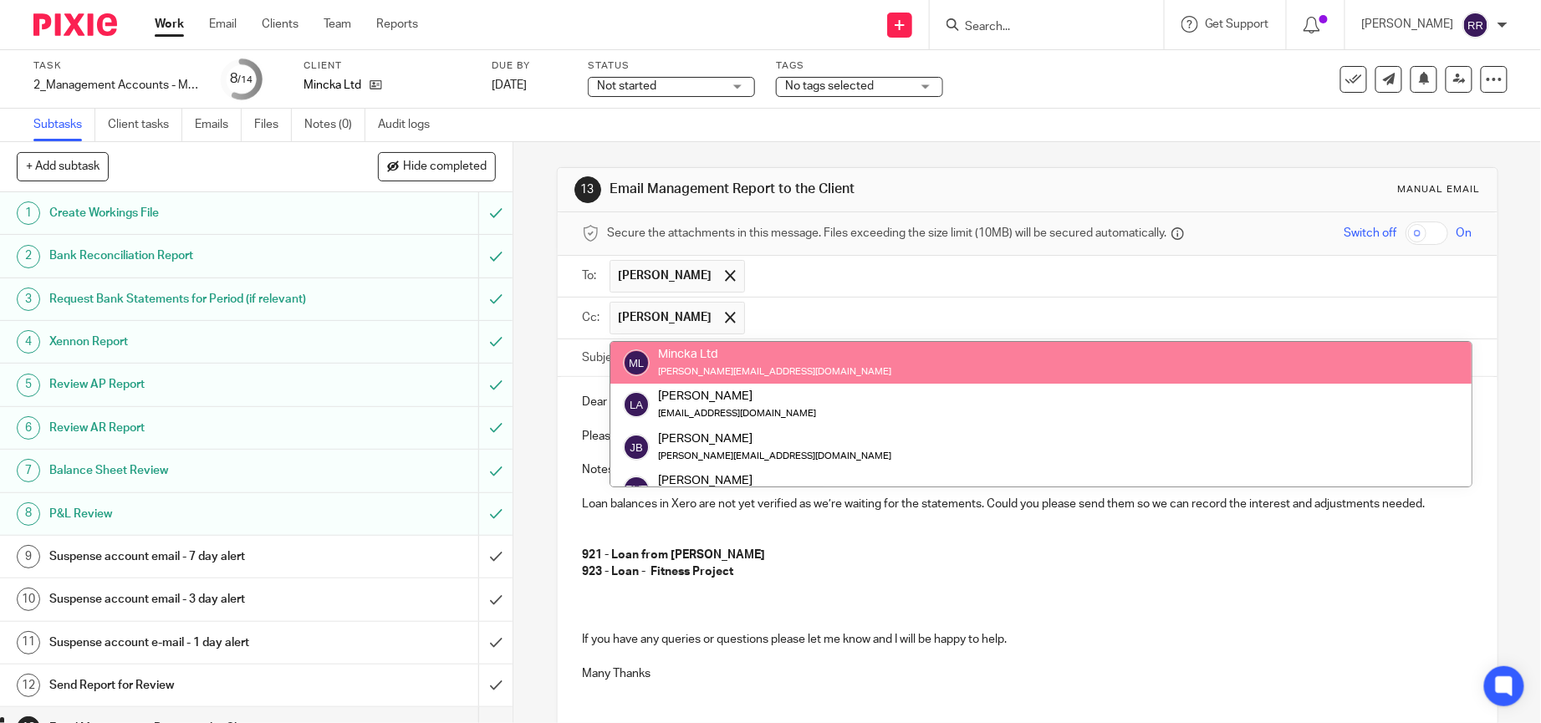
click at [1003, 283] on input "text" at bounding box center [1109, 276] width 712 height 33
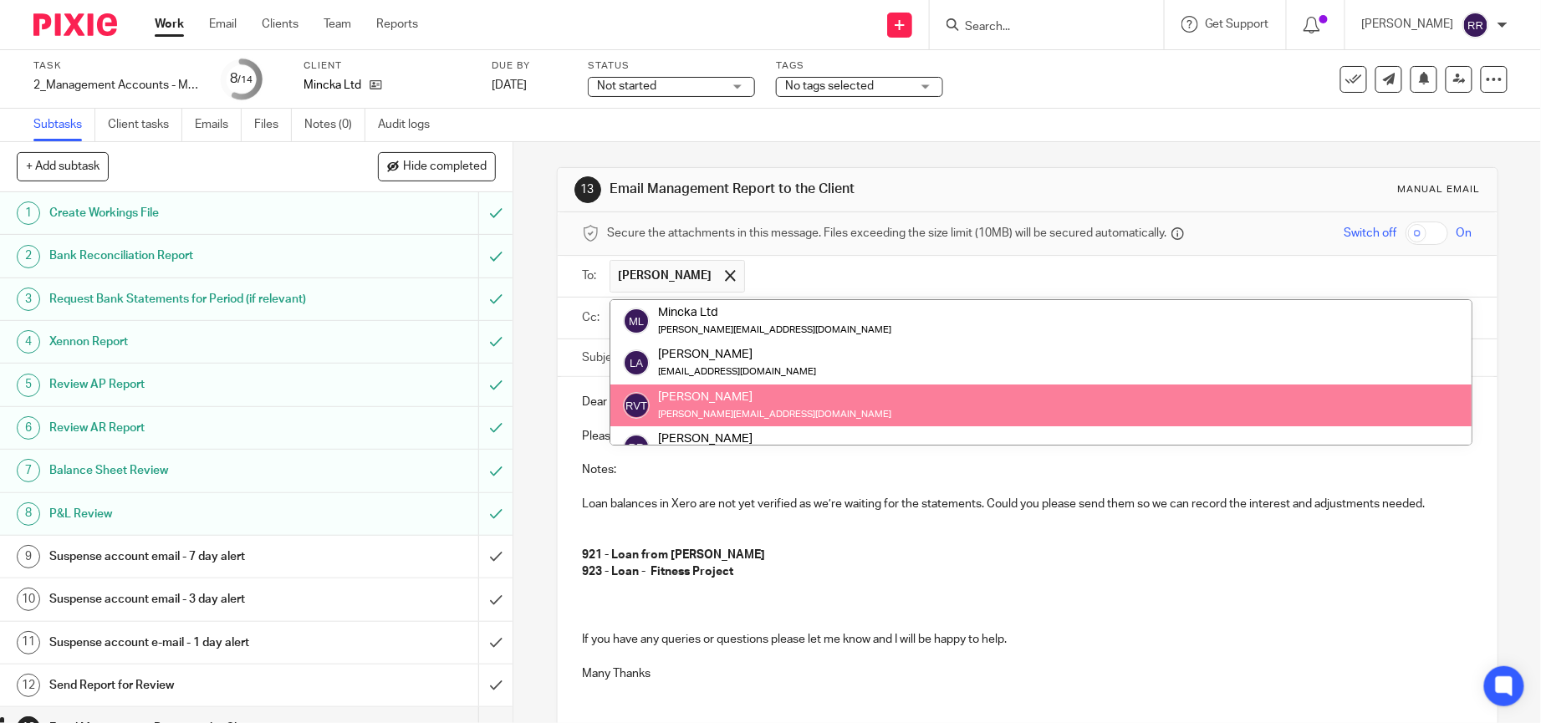
scroll to position [84, 0]
click at [833, 557] on p "921 - Loan from Jon Ball" at bounding box center [1028, 555] width 890 height 17
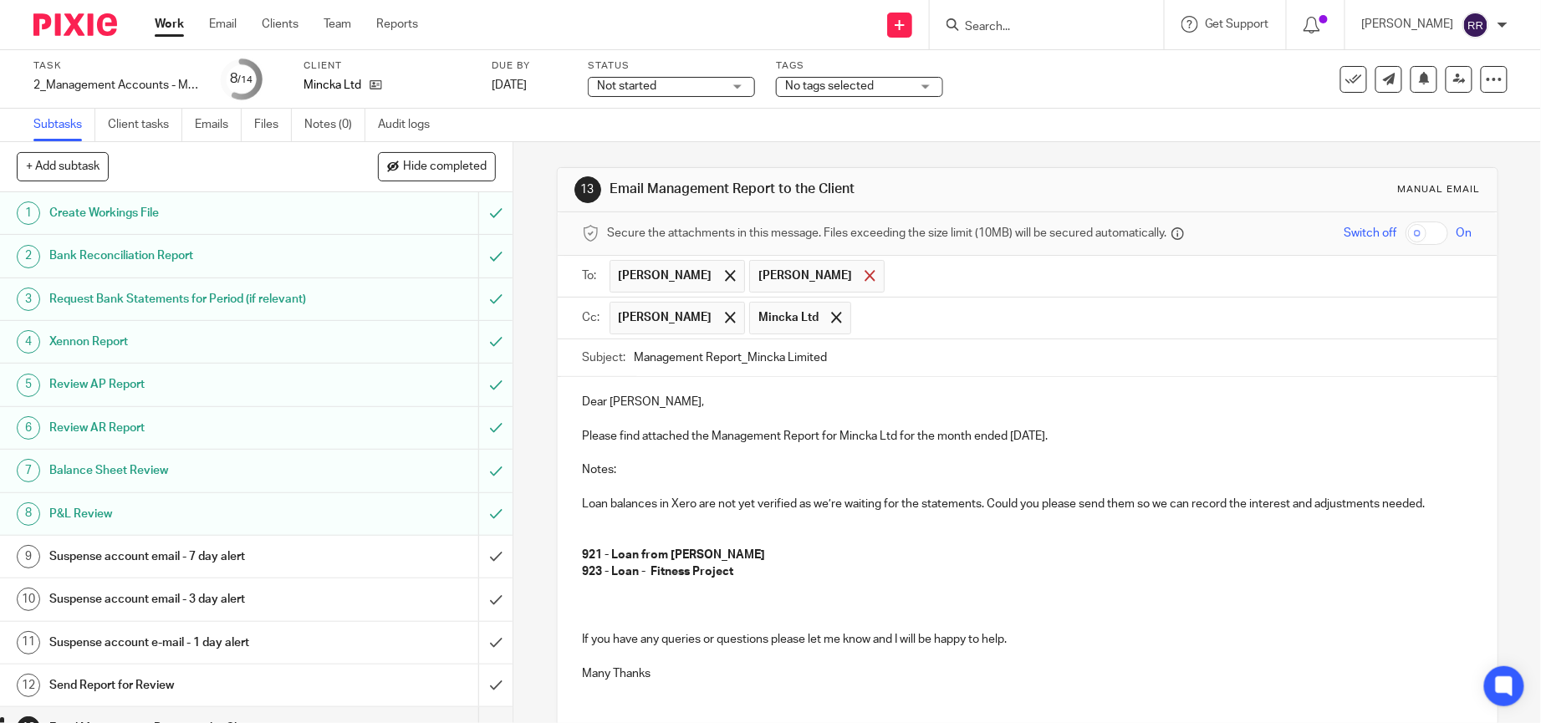
click at [864, 276] on span at bounding box center [869, 275] width 11 height 11
click at [833, 319] on span at bounding box center [836, 317] width 11 height 11
click at [871, 364] on input "Management Report_Mincka Limited" at bounding box center [1054, 358] width 838 height 38
paste input "August 2025."
click at [823, 360] on input "Management Report_Mincka Limited August 2025." at bounding box center [1054, 358] width 838 height 38
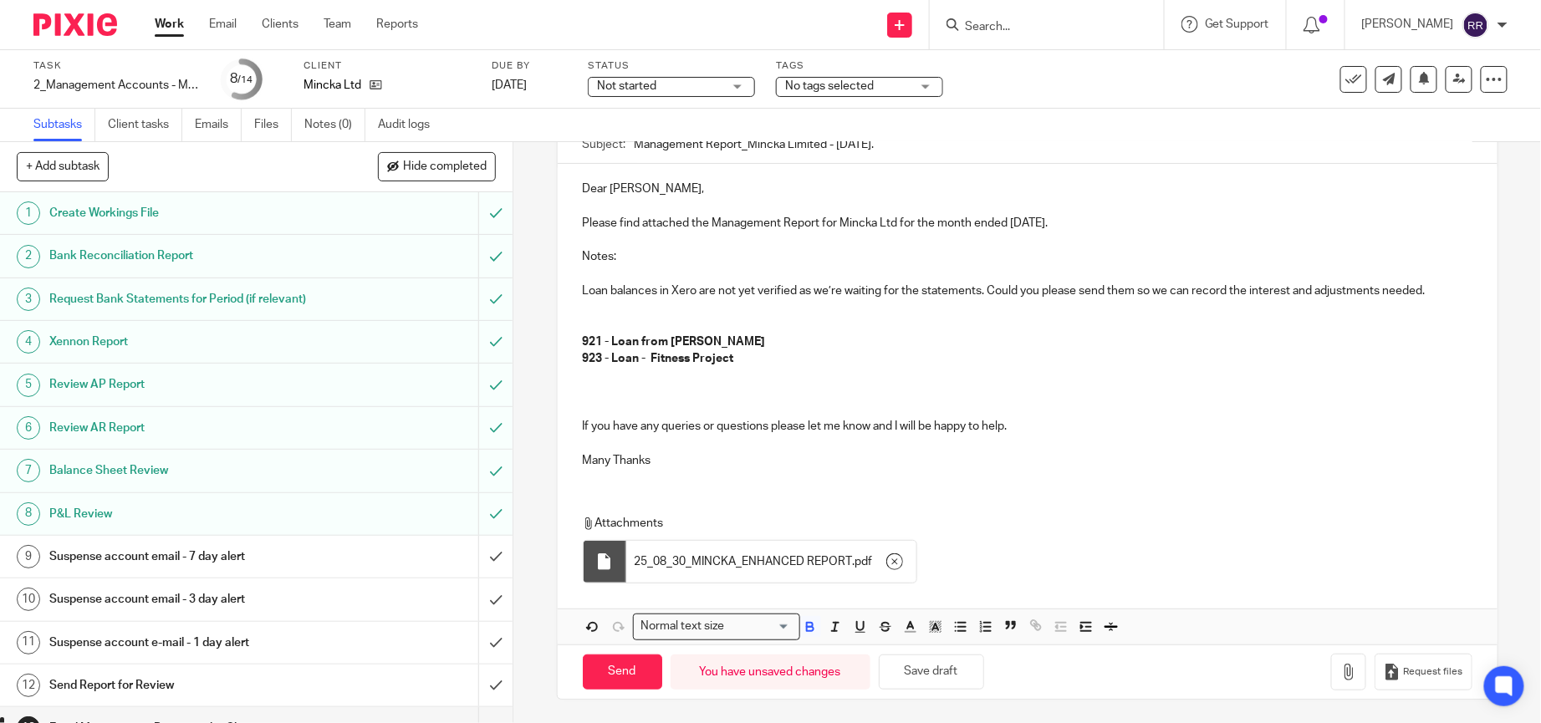
scroll to position [221, 0]
type input "Management Report_Mincka Limited - August 2025."
drag, startPoint x: 658, startPoint y: 459, endPoint x: 547, endPoint y: 442, distance: 112.4
click at [547, 442] on div "13 Email Management Report to the Client Manual email Secure the attachments in…" at bounding box center [1026, 432] width 1027 height 581
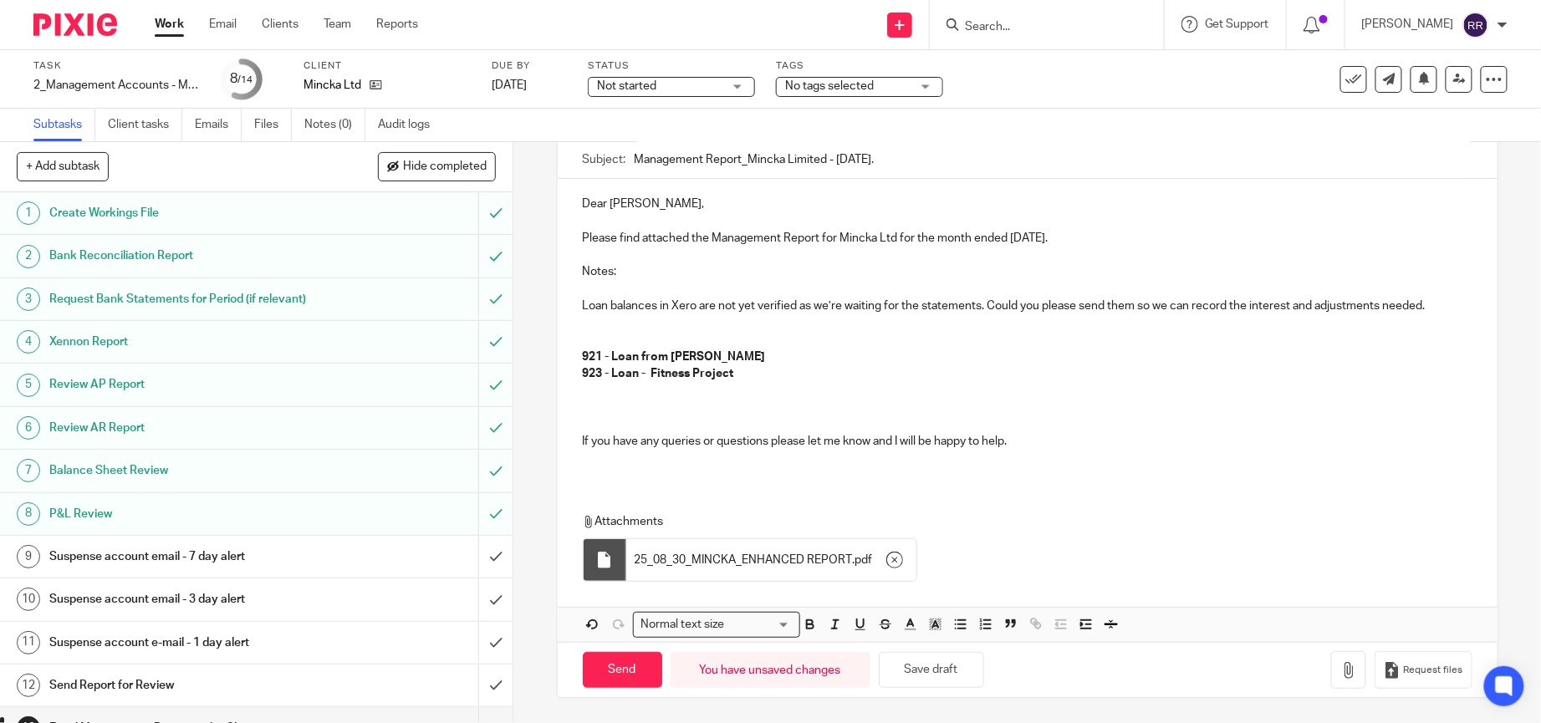
click at [583, 417] on p at bounding box center [1028, 424] width 890 height 17
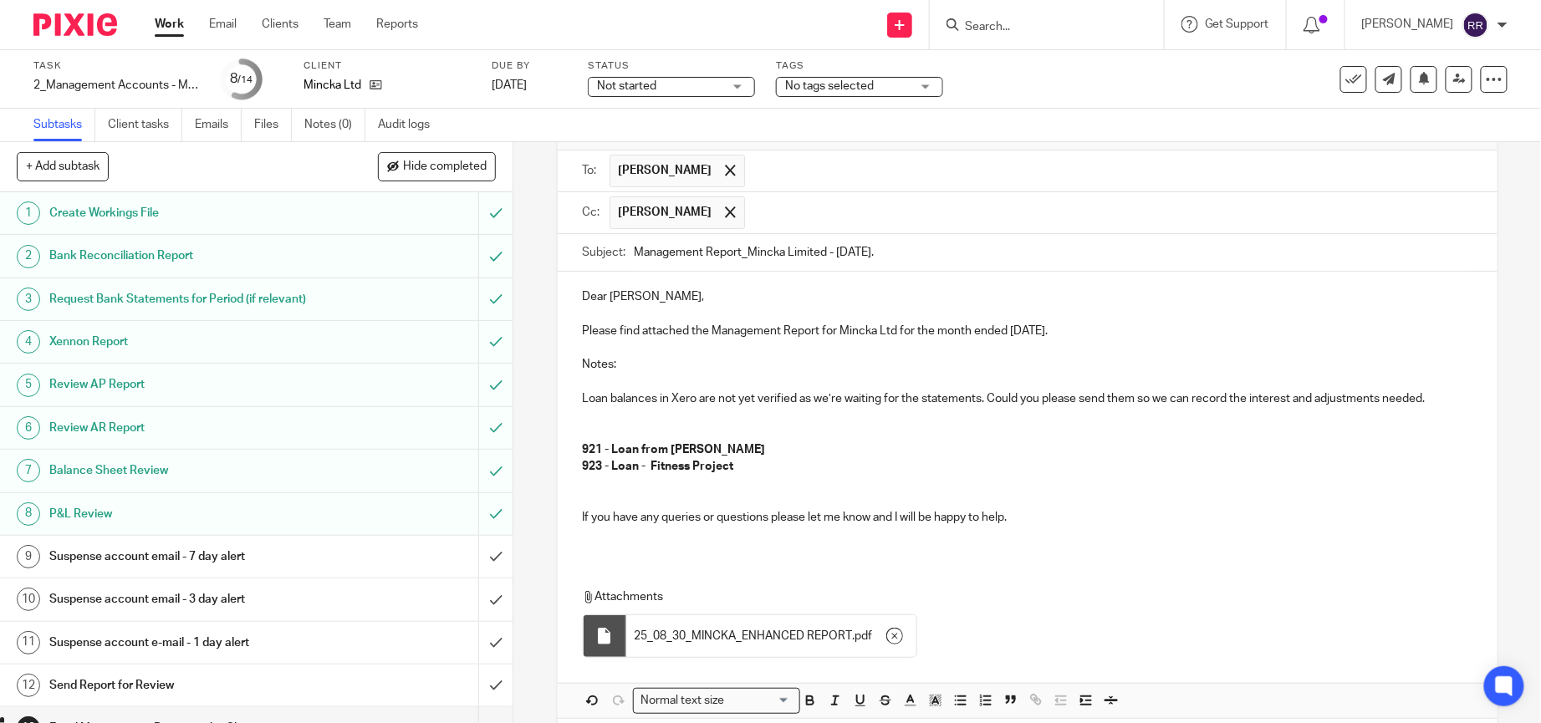
scroll to position [186, 0]
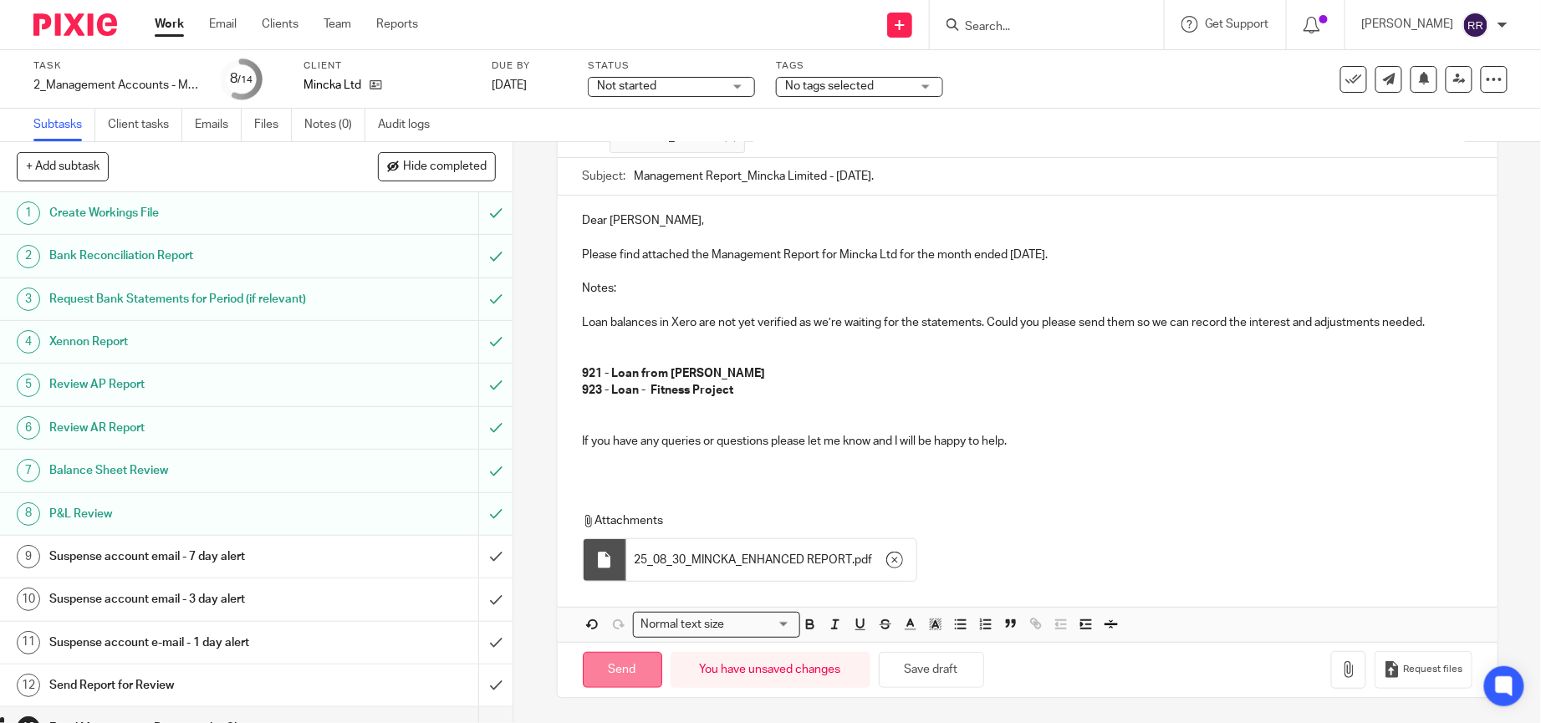
click at [629, 663] on input "Send" at bounding box center [622, 670] width 79 height 36
type input "Sent"
click at [1328, 75] on div "Message sent." at bounding box center [1148, 49] width 754 height 64
click at [1340, 88] on button at bounding box center [1353, 79] width 27 height 27
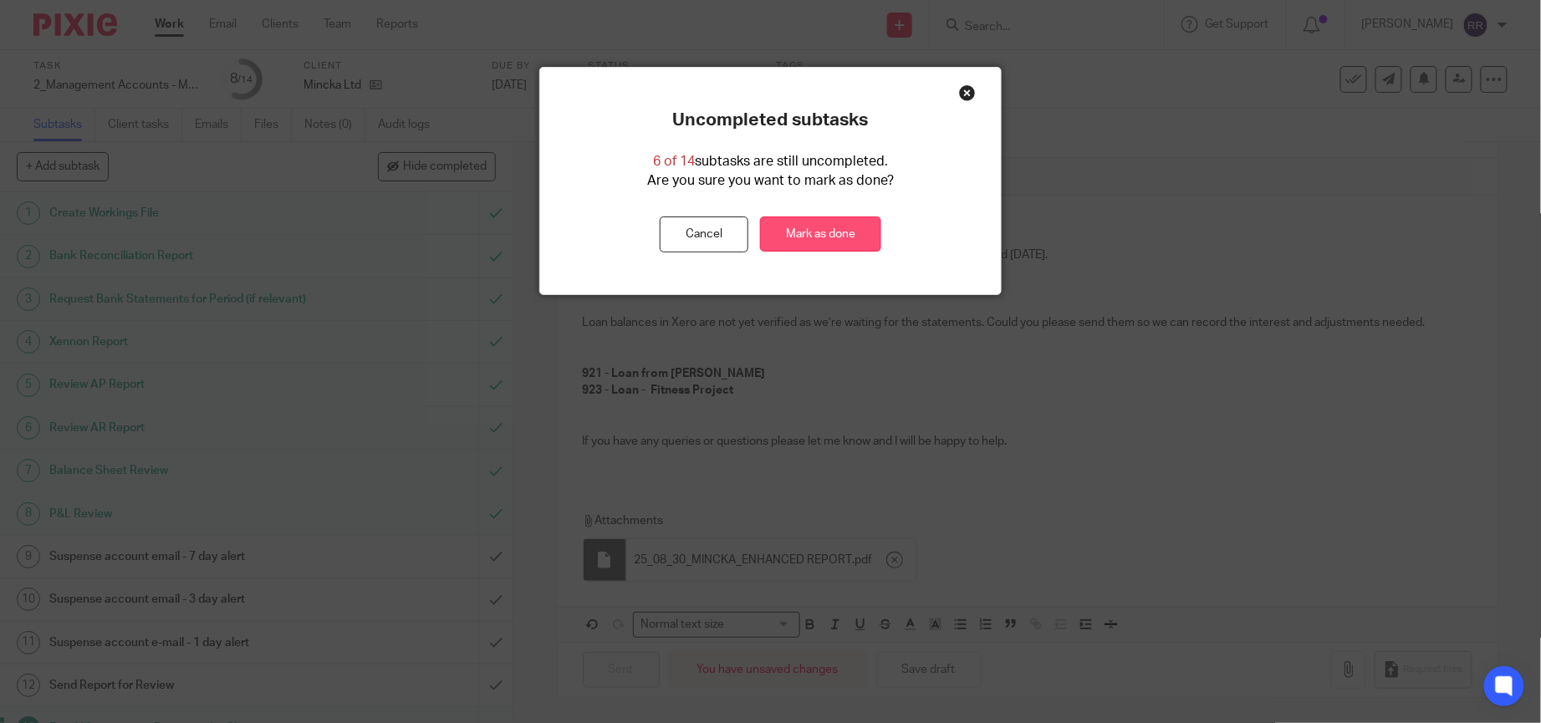
click at [843, 235] on link "Mark as done" at bounding box center [820, 235] width 121 height 36
